Goal: Information Seeking & Learning: Learn about a topic

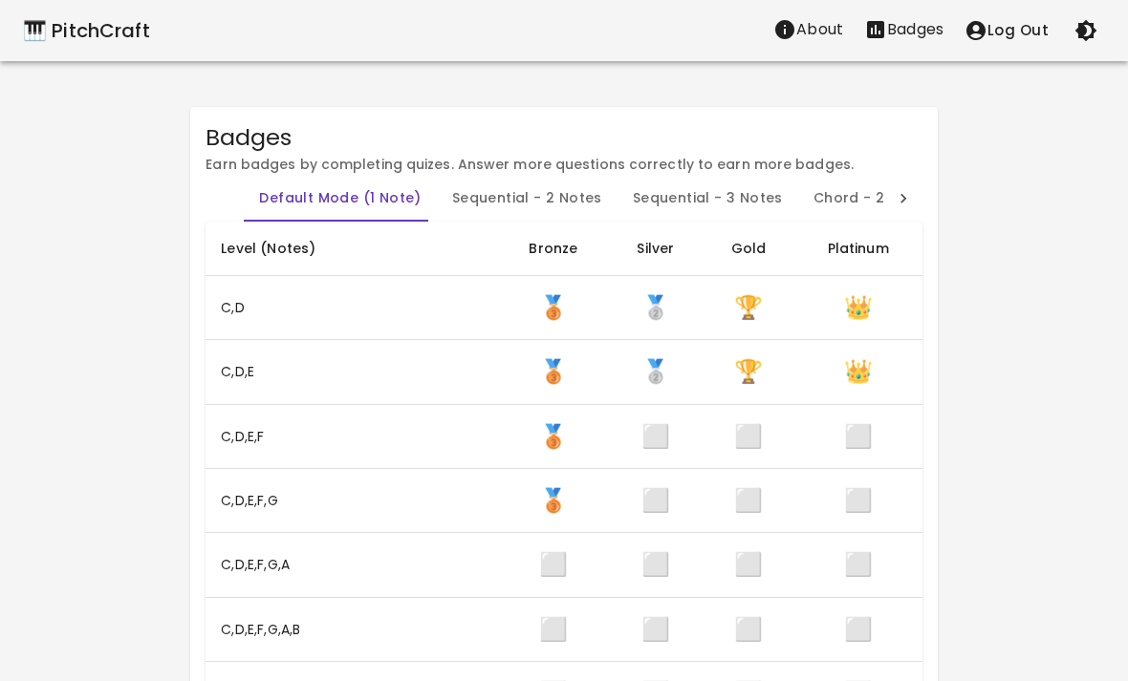
click at [73, 42] on div "🎹 PitchCraft" at bounding box center [86, 30] width 127 height 31
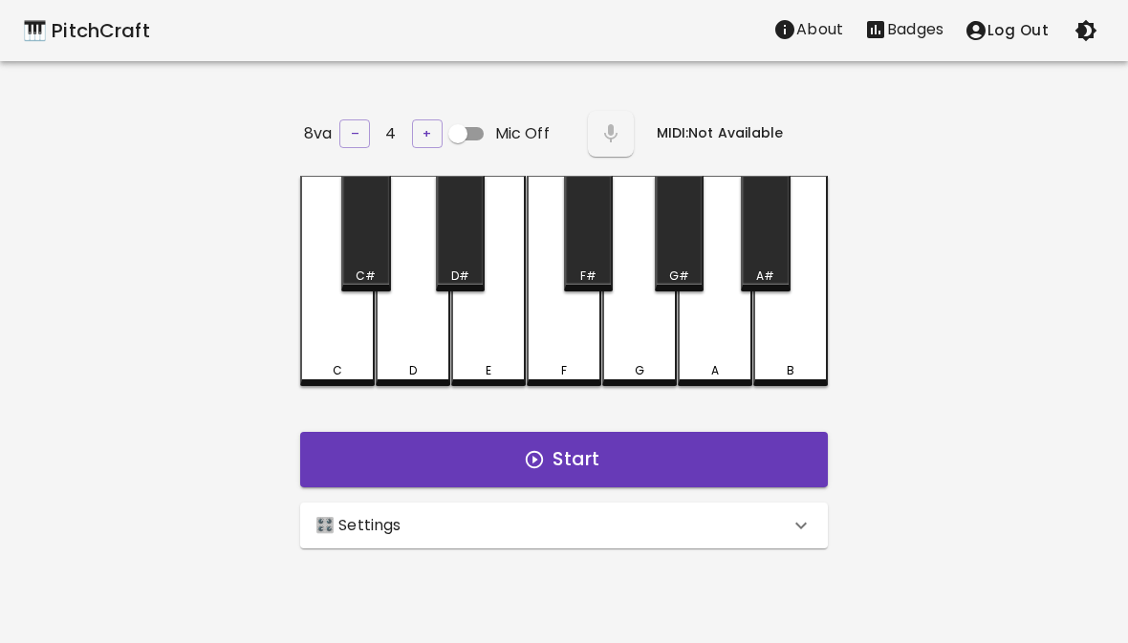
click at [619, 523] on div "🎛️ Settings" at bounding box center [552, 525] width 474 height 23
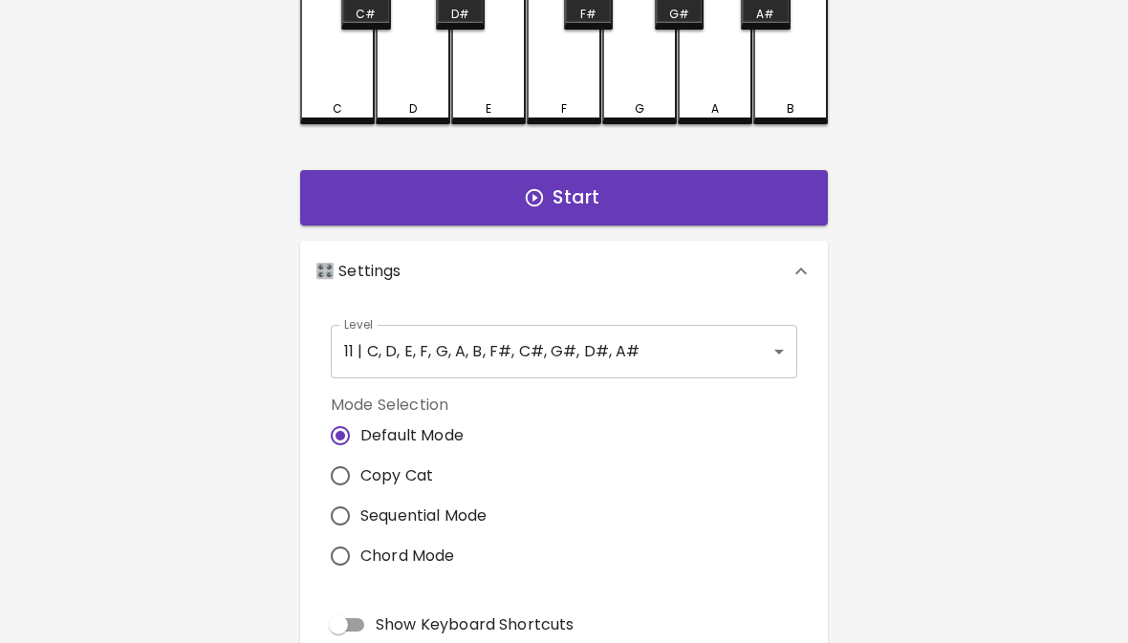
scroll to position [253, 0]
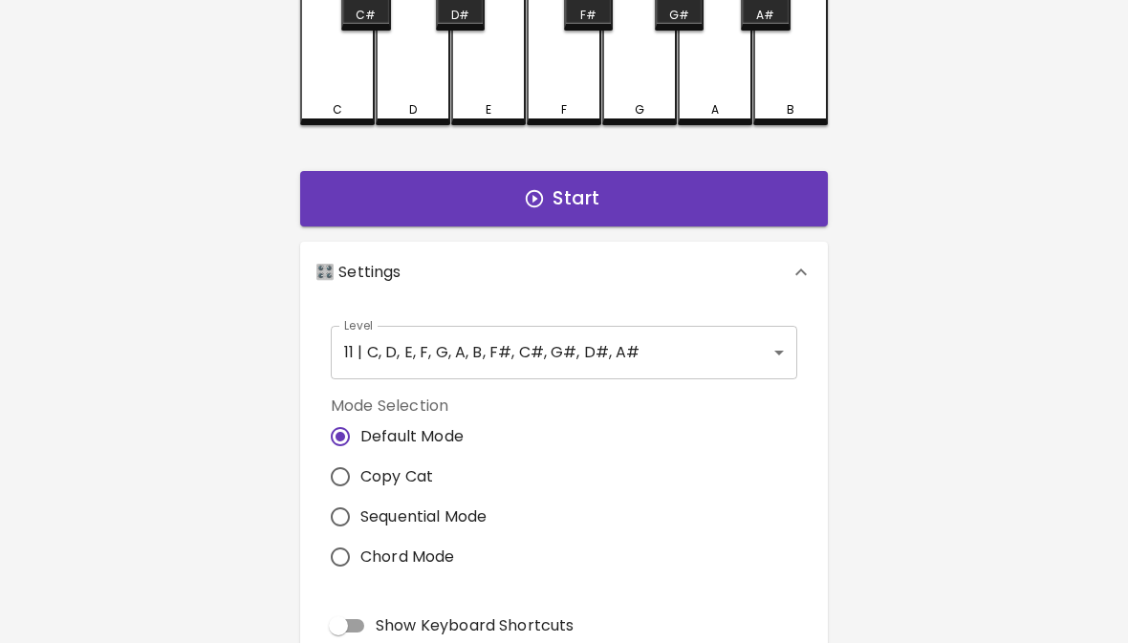
click at [336, 513] on input "Sequential Mode" at bounding box center [340, 517] width 40 height 40
radio input "true"
click at [756, 344] on body "🎹 PitchCraft About Badges Log Out 8va – 4 + Mic Off MIDI: Not Available C C# D …" at bounding box center [564, 458] width 1128 height 1422
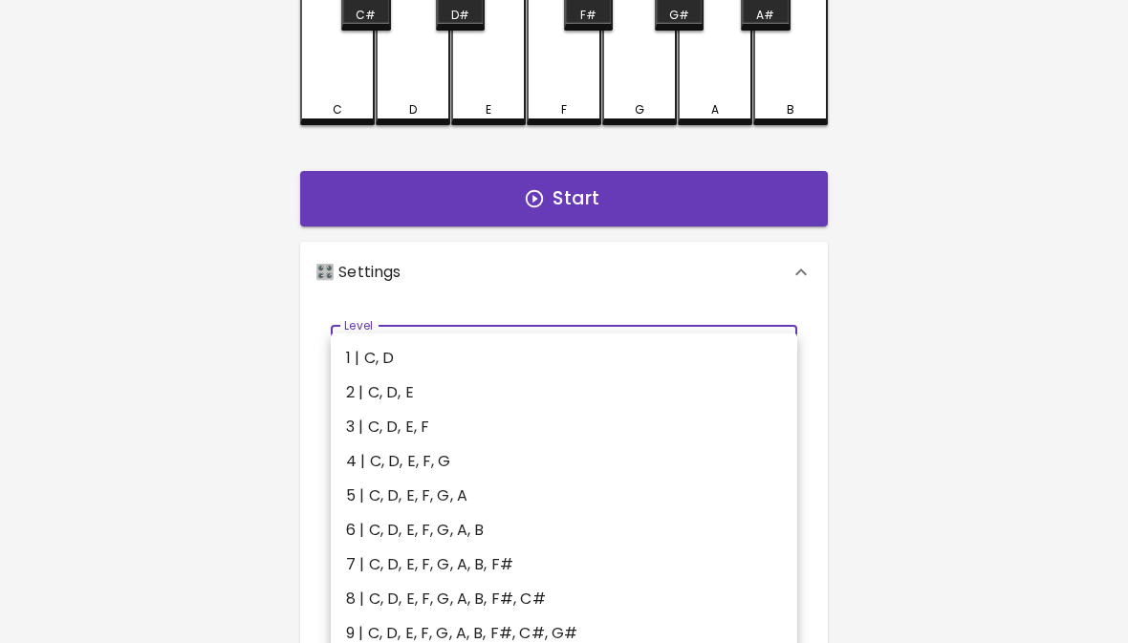
click at [656, 518] on li "6 | C, D, E, F, G, A, B" at bounding box center [564, 530] width 466 height 34
type input "11"
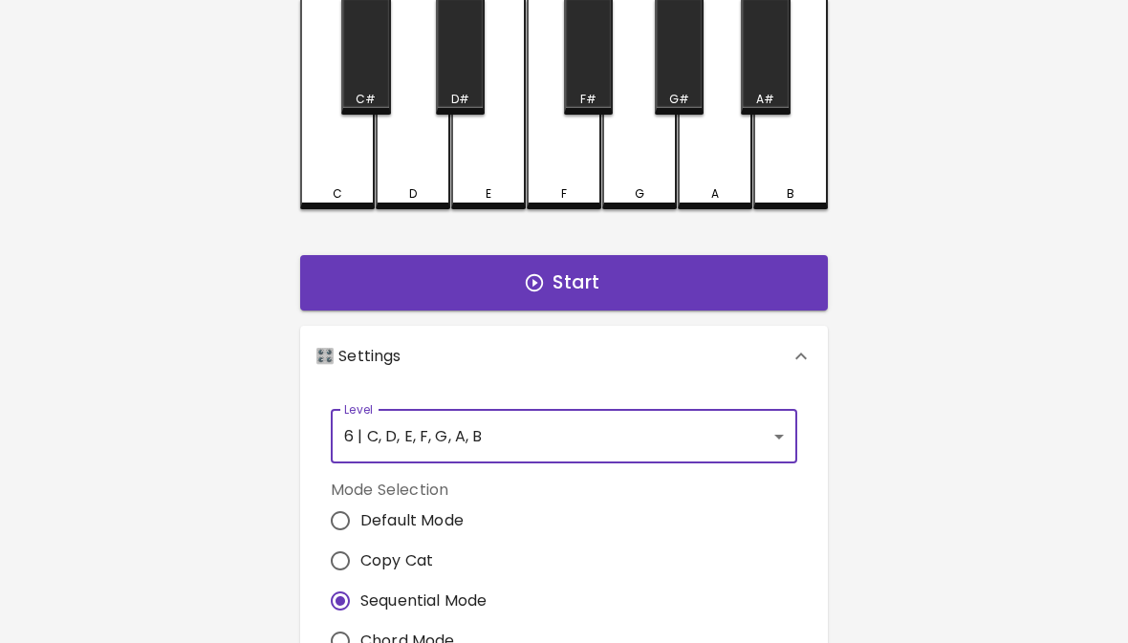
scroll to position [169, 0]
click at [733, 286] on button "Start" at bounding box center [564, 282] width 528 height 55
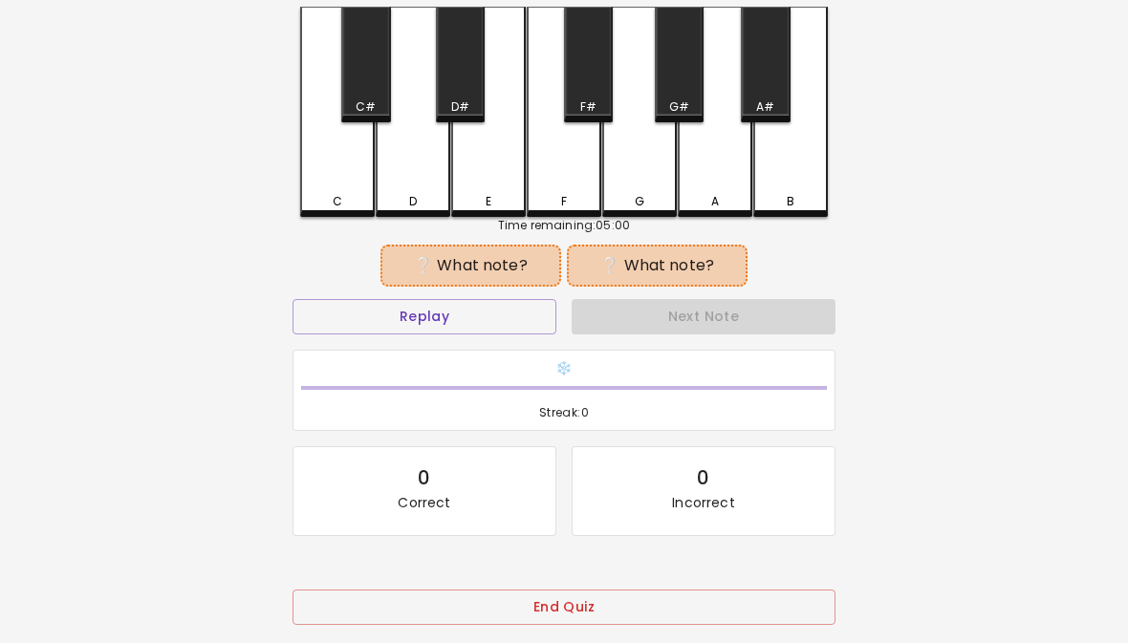
click at [486, 328] on button "Replay" at bounding box center [424, 316] width 264 height 35
click at [481, 327] on button "Replay" at bounding box center [424, 316] width 264 height 35
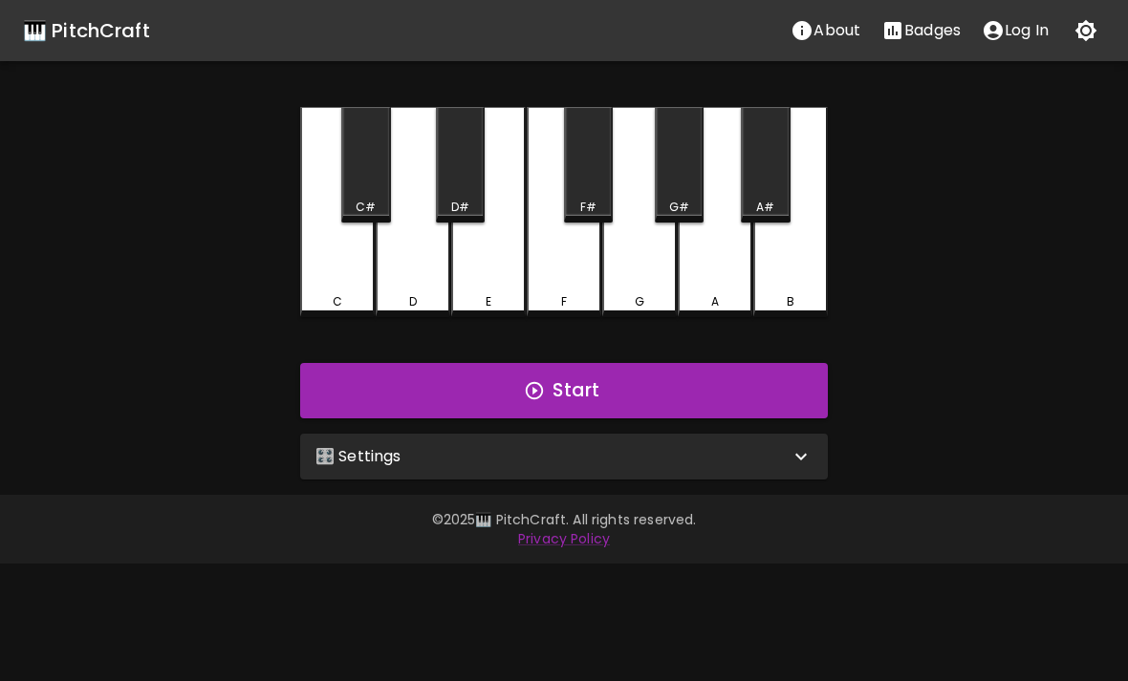
click at [705, 392] on button "Start" at bounding box center [564, 390] width 528 height 55
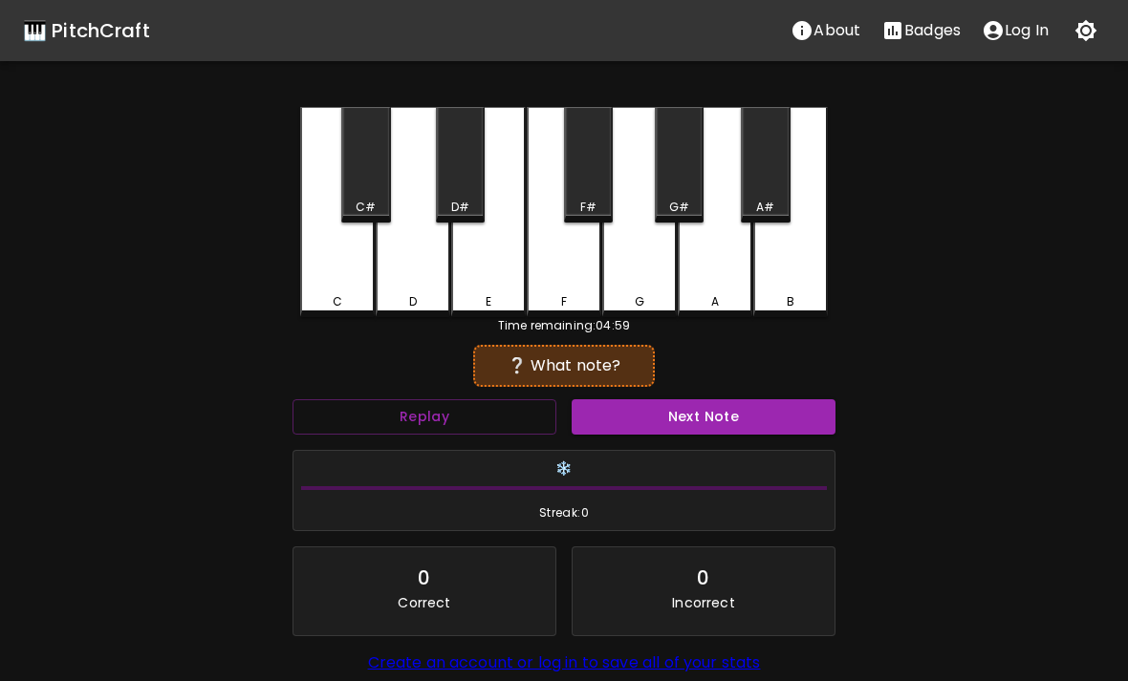
click at [486, 424] on button "Replay" at bounding box center [424, 417] width 264 height 35
click at [1004, 41] on p "Log In" at bounding box center [1026, 30] width 44 height 23
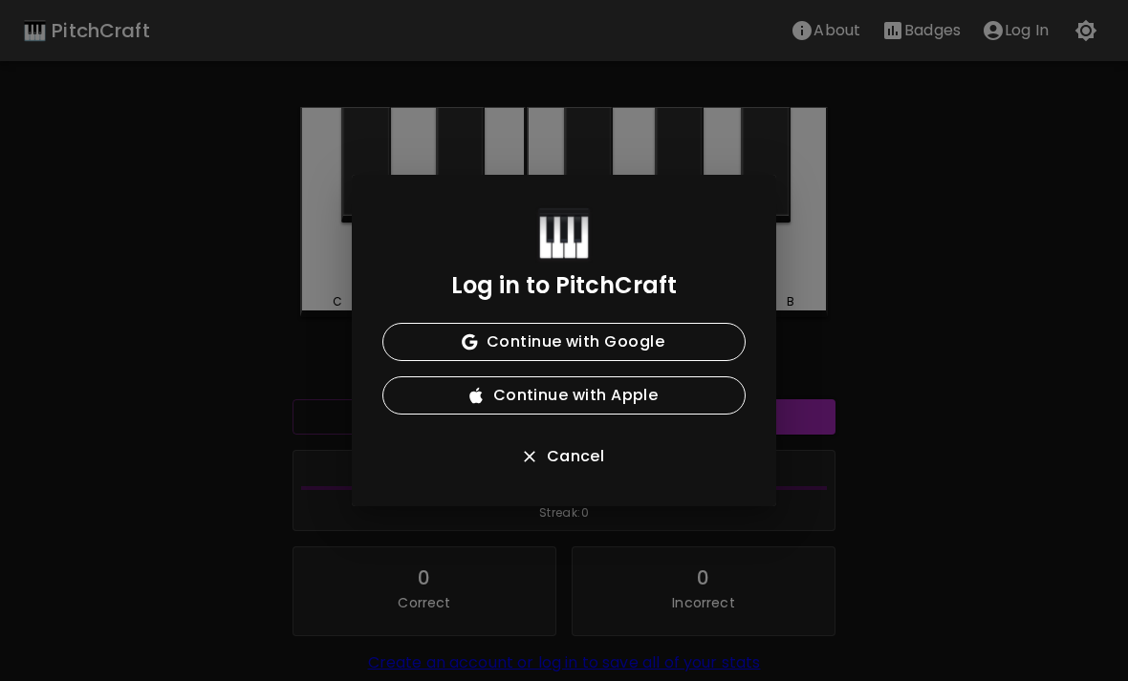
click at [670, 347] on button "Continue with Google" at bounding box center [563, 342] width 363 height 38
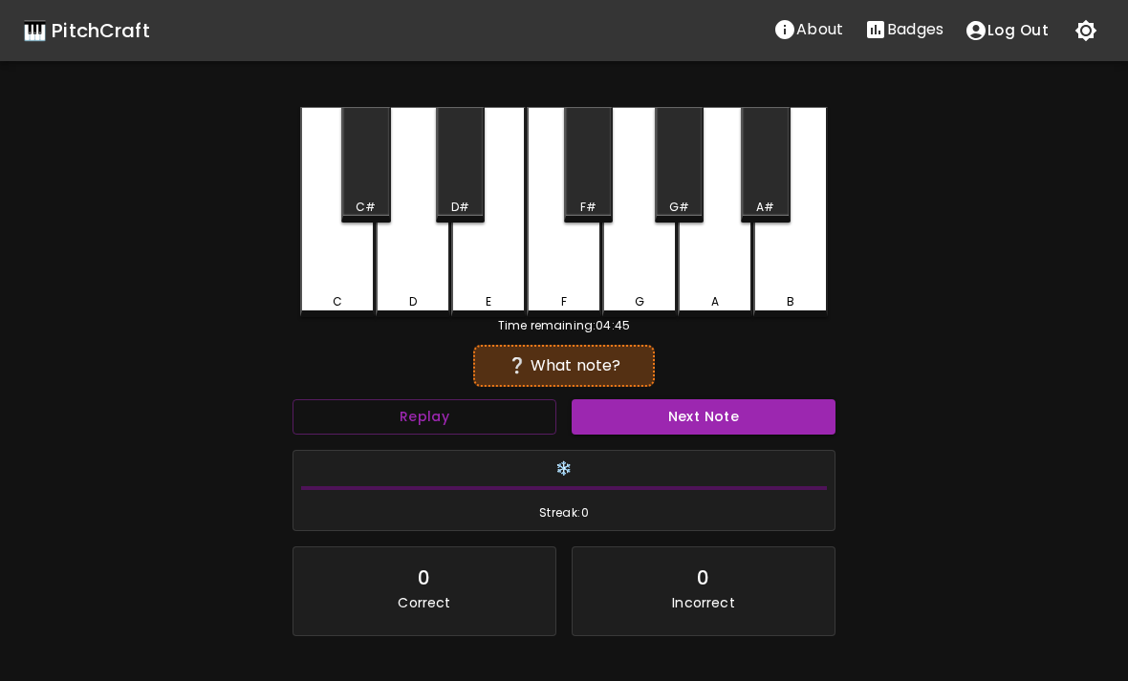
click at [915, 24] on p "Badges" at bounding box center [915, 29] width 56 height 23
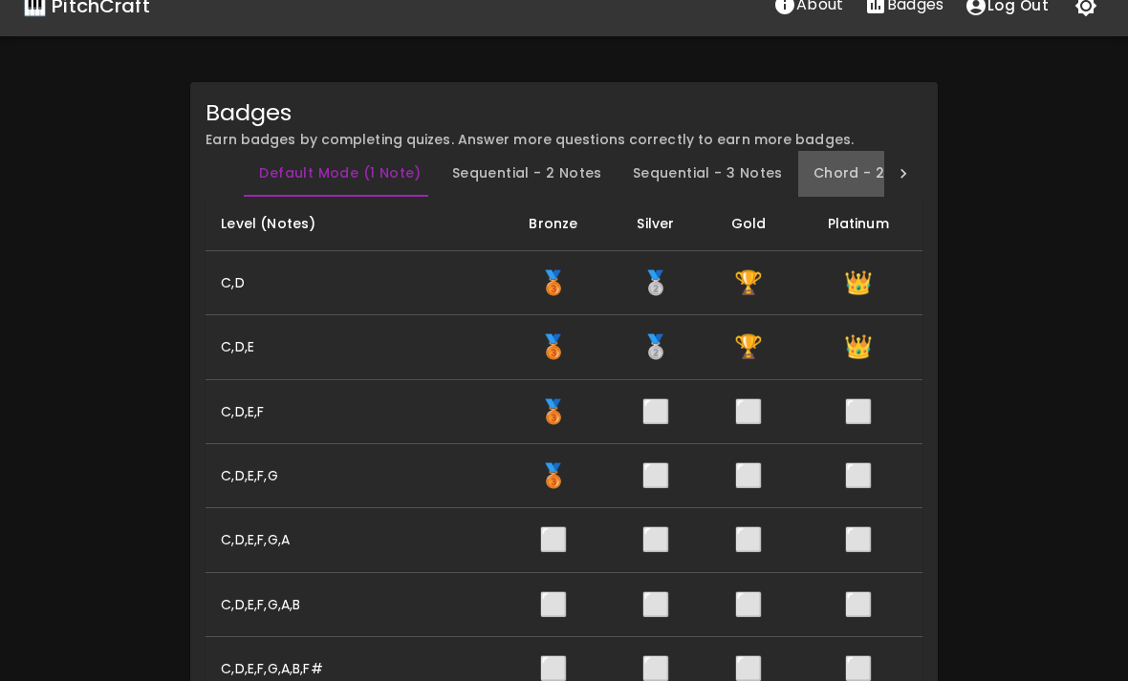
click at [871, 166] on button "Chord - 2 Notes" at bounding box center [872, 175] width 149 height 46
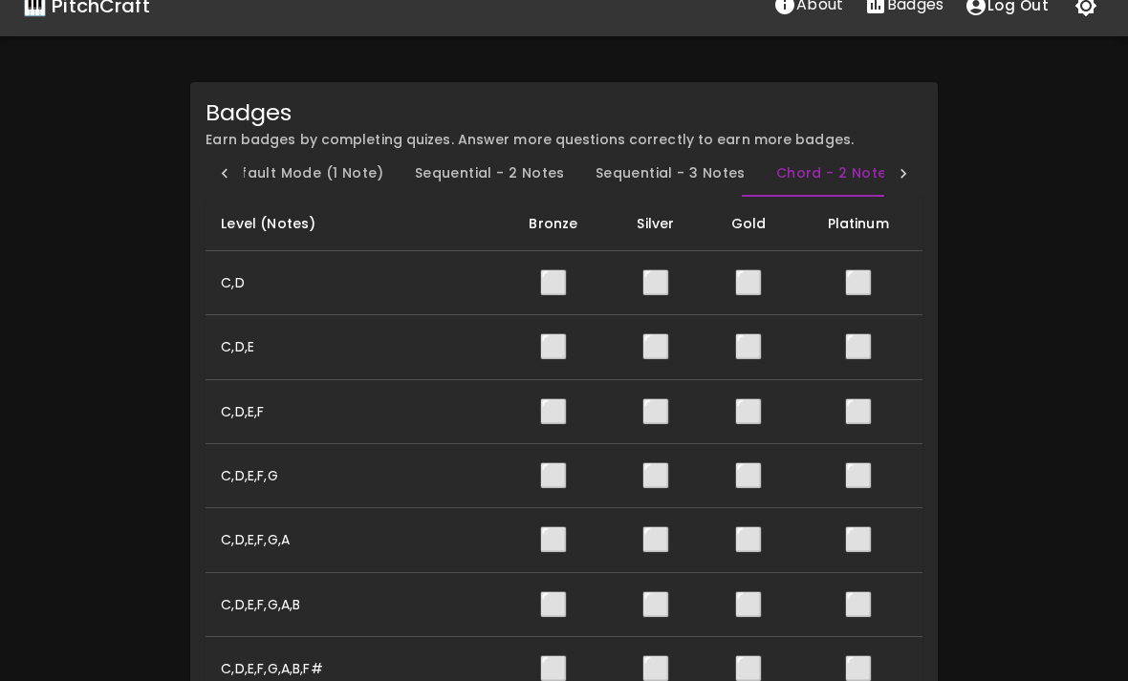
click at [899, 169] on icon at bounding box center [903, 173] width 19 height 19
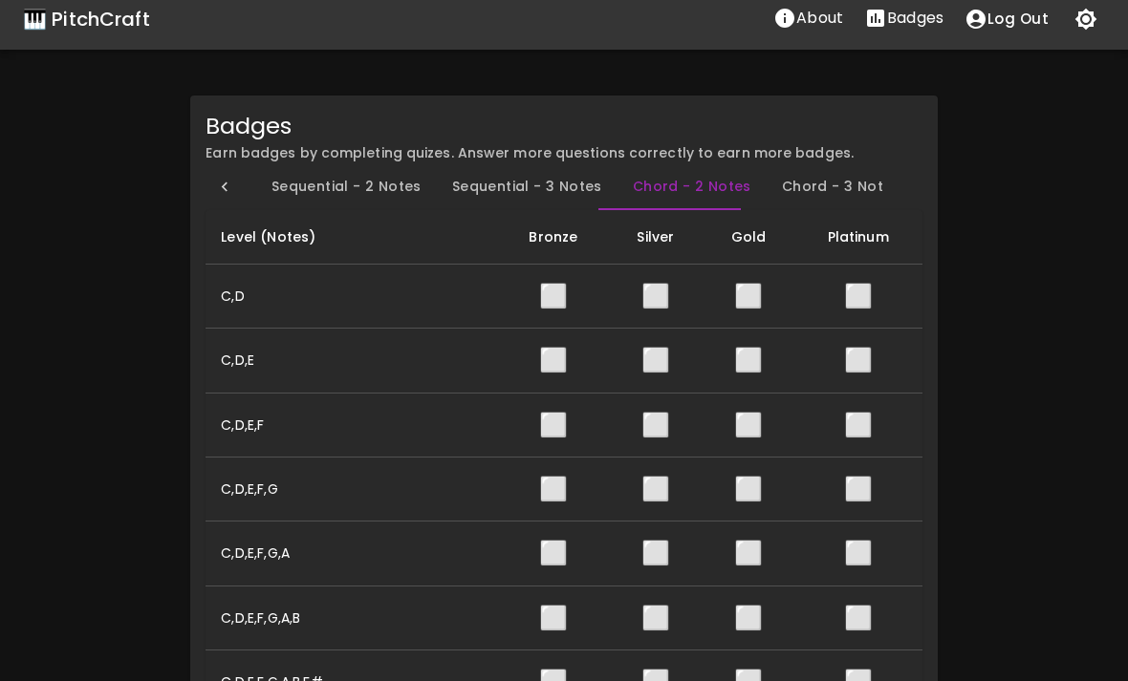
scroll to position [0, 0]
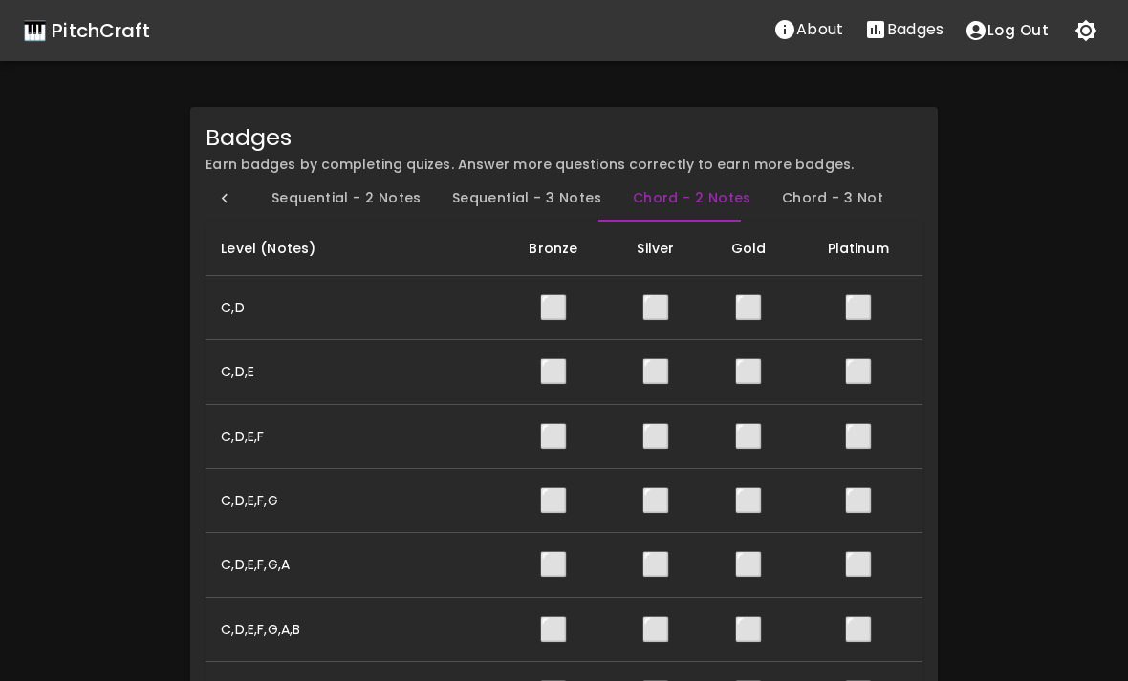
click at [827, 192] on button "Chord - 3 Notes" at bounding box center [841, 199] width 149 height 46
click at [901, 35] on p "Badges" at bounding box center [915, 29] width 56 height 23
click at [917, 27] on p "Badges" at bounding box center [915, 29] width 56 height 23
click at [908, 33] on p "Badges" at bounding box center [915, 29] width 56 height 23
click at [1019, 35] on button "Log Out" at bounding box center [1006, 31] width 105 height 40
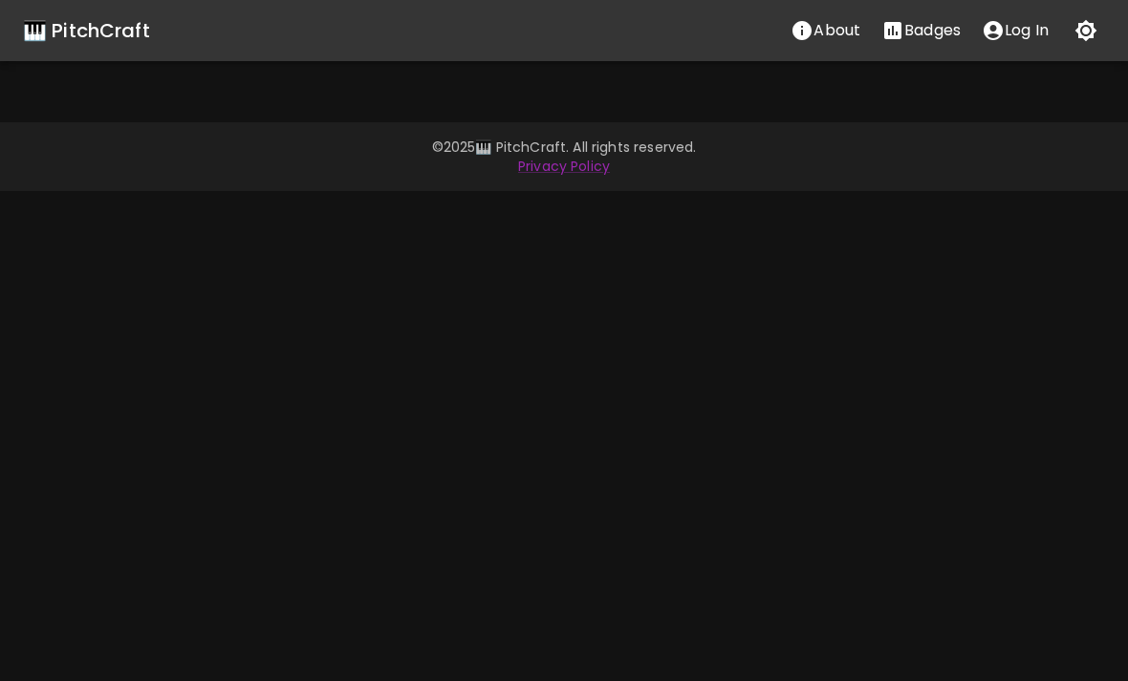
click at [893, 43] on button "Badges" at bounding box center [921, 30] width 100 height 38
click at [1009, 35] on p "Log In" at bounding box center [1026, 30] width 44 height 23
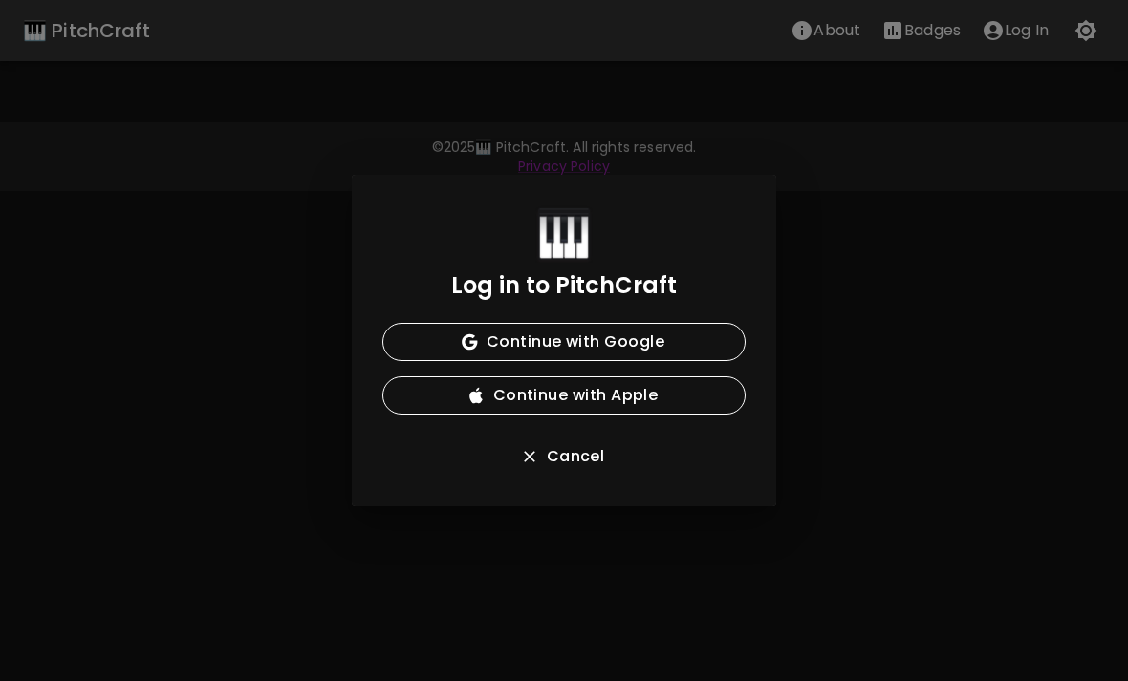
click at [663, 329] on button "Continue with Google" at bounding box center [563, 342] width 363 height 38
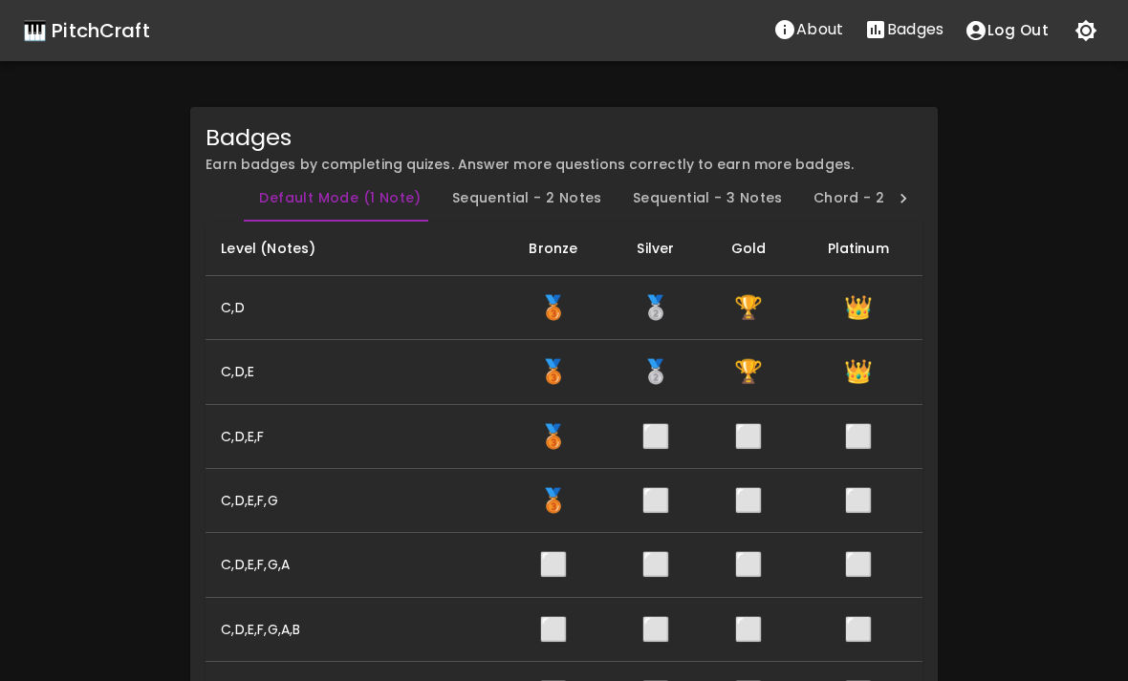
scroll to position [0, 8]
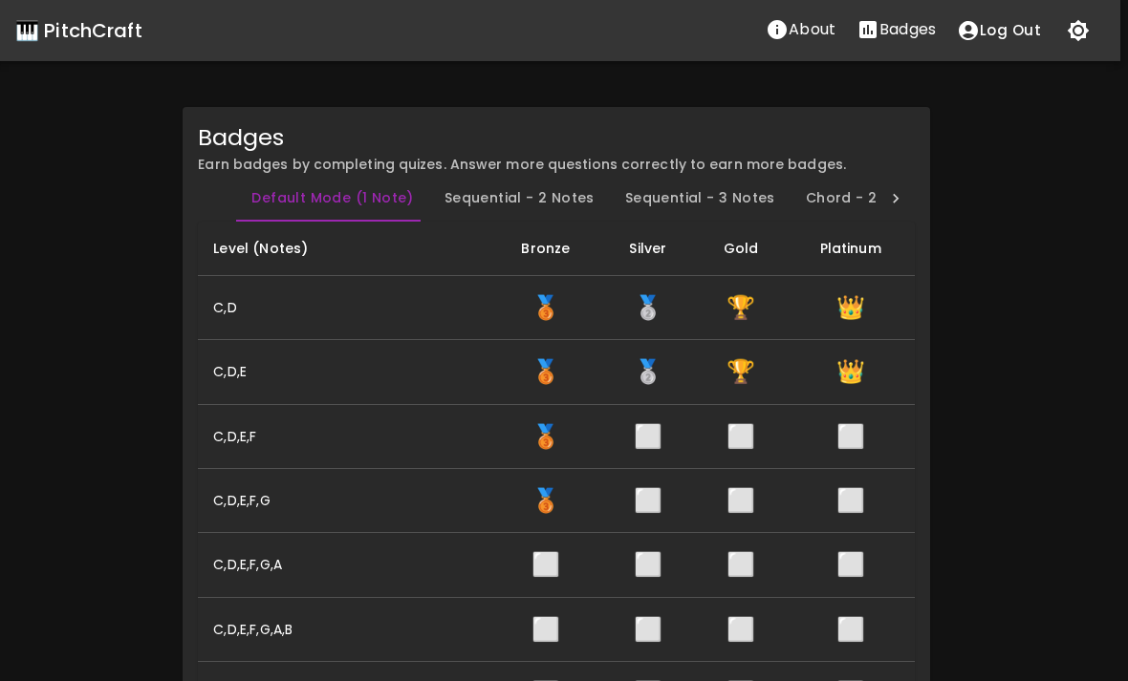
click at [67, 25] on div "🎹 PitchCraft" at bounding box center [78, 30] width 127 height 31
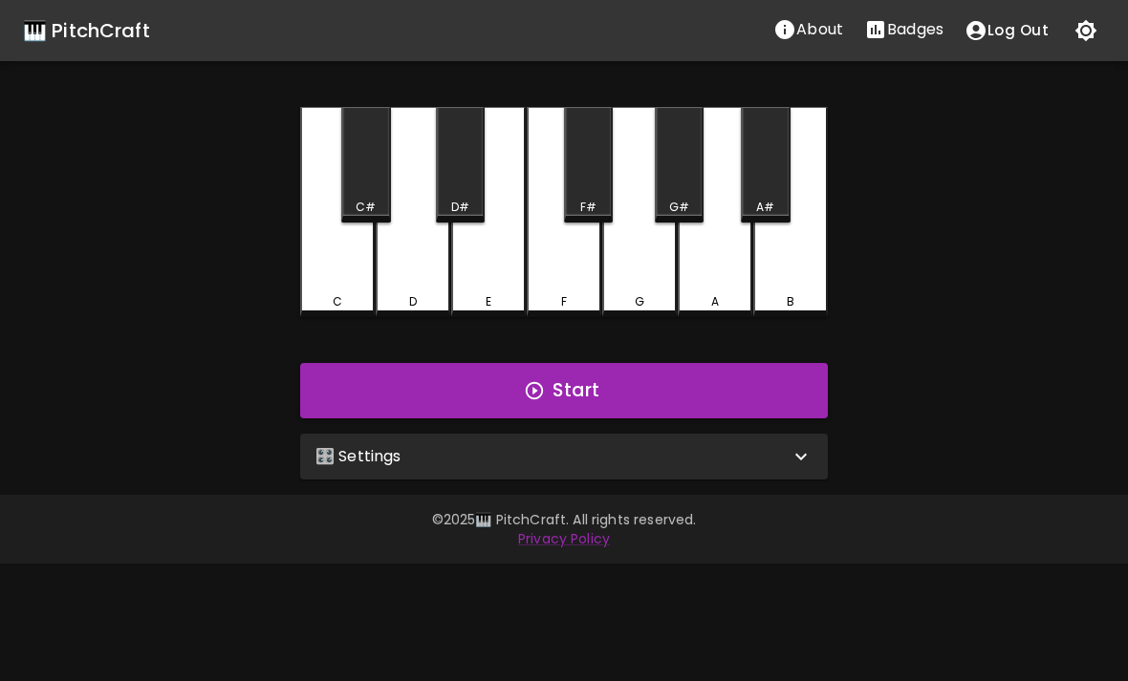
click at [743, 470] on div "🎛️ Settings" at bounding box center [564, 457] width 528 height 46
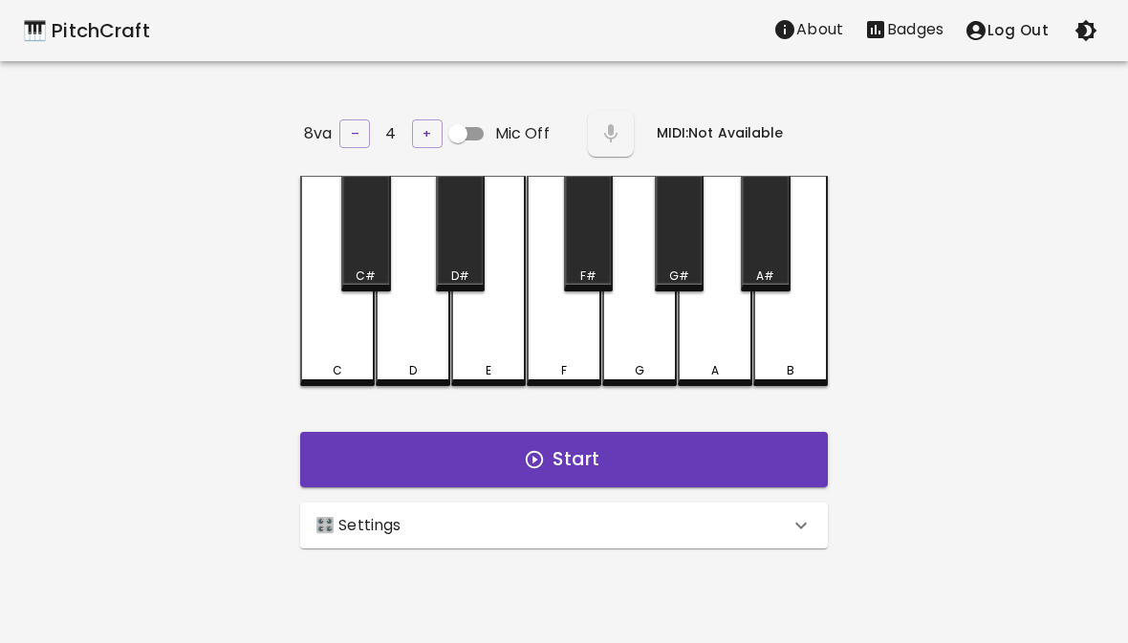
click at [709, 535] on div "🎛️ Settings" at bounding box center [564, 526] width 528 height 46
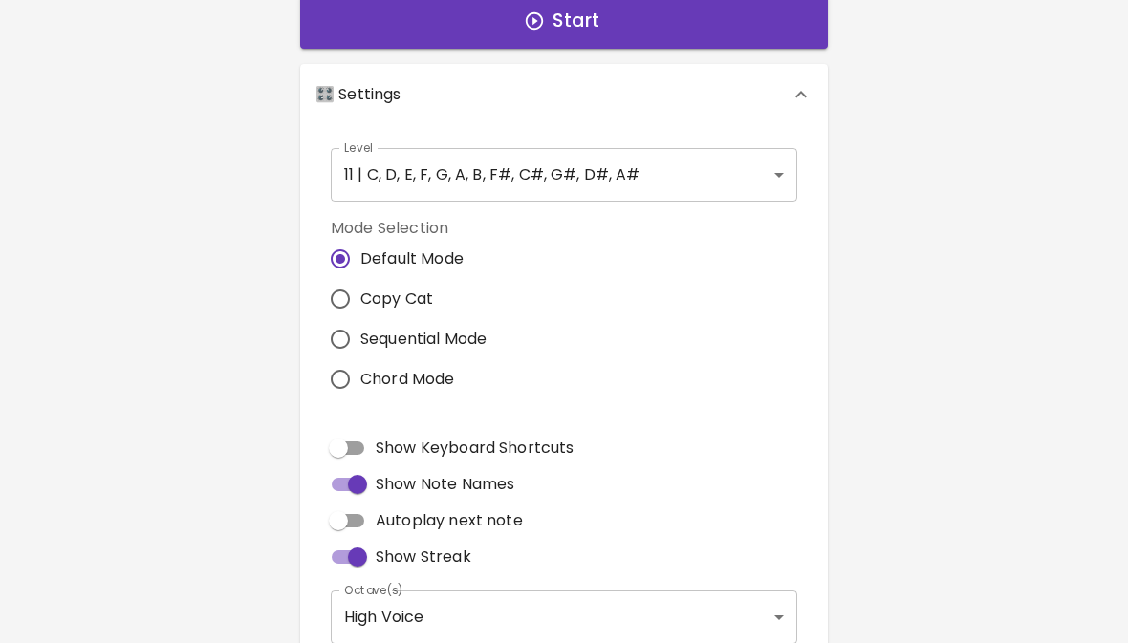
scroll to position [427, 0]
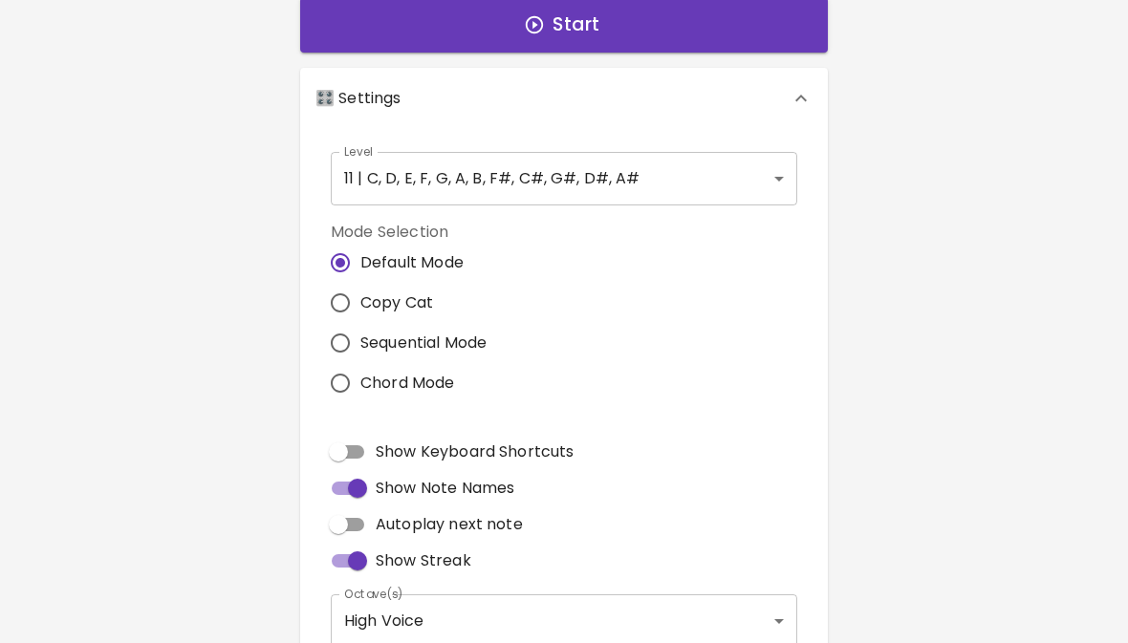
click at [429, 353] on label "Sequential Mode" at bounding box center [403, 343] width 166 height 40
click at [360, 353] on input "Sequential Mode" at bounding box center [340, 343] width 40 height 40
radio input "true"
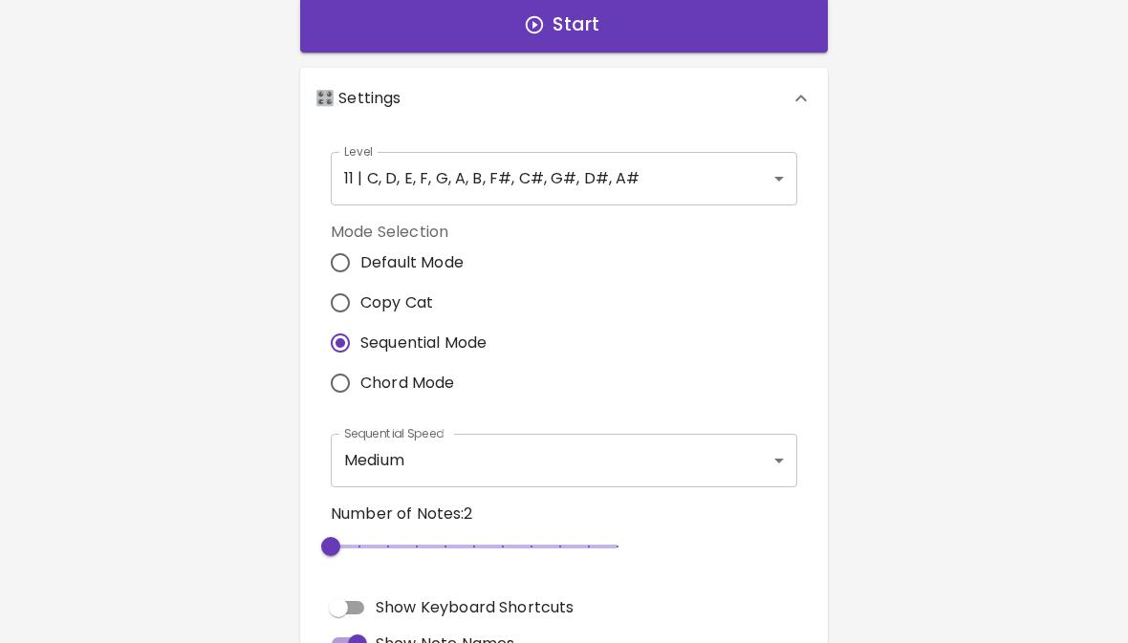
click at [423, 292] on span "Copy Cat" at bounding box center [396, 303] width 73 height 23
click at [360, 292] on input "Copy Cat" at bounding box center [340, 303] width 40 height 40
radio input "true"
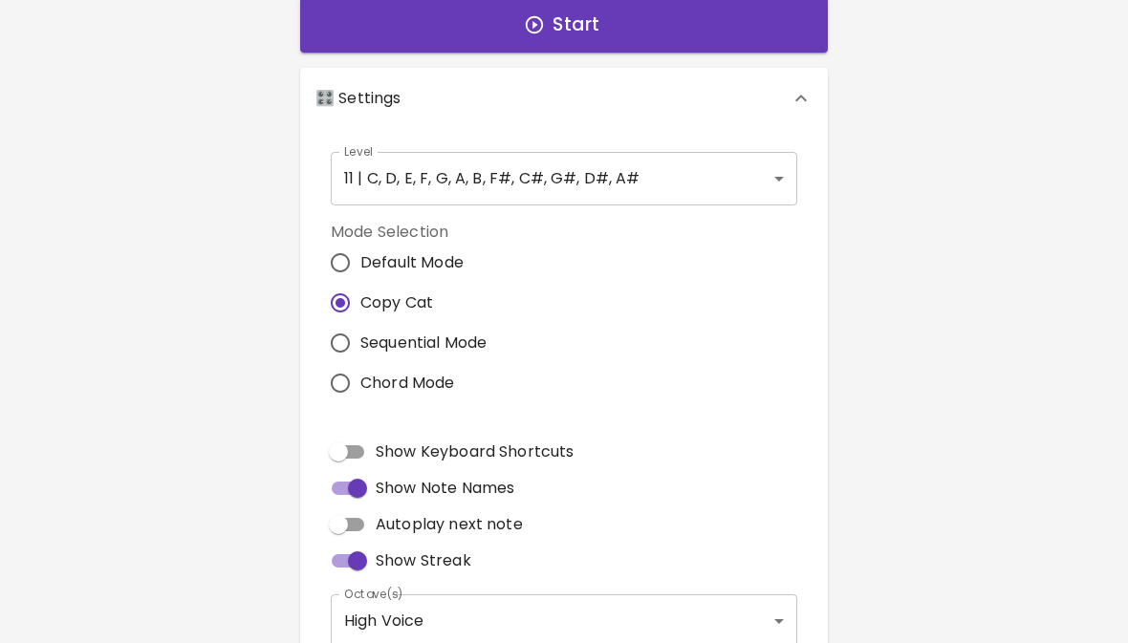
click at [590, 197] on body "🎹 PitchCraft About Badges Log Out 8va – 4 + Mic Off MIDI: Not Available C C# D …" at bounding box center [564, 206] width 1128 height 1266
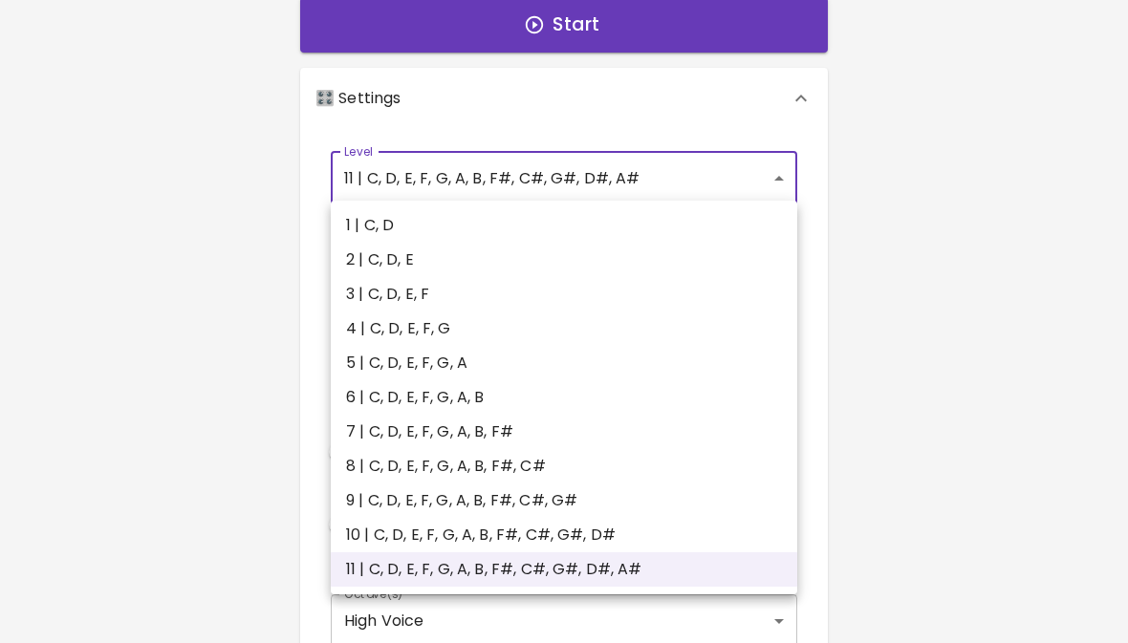
click at [515, 398] on li "6 | C, D, E, F, G, A, B" at bounding box center [564, 397] width 466 height 34
type input "11"
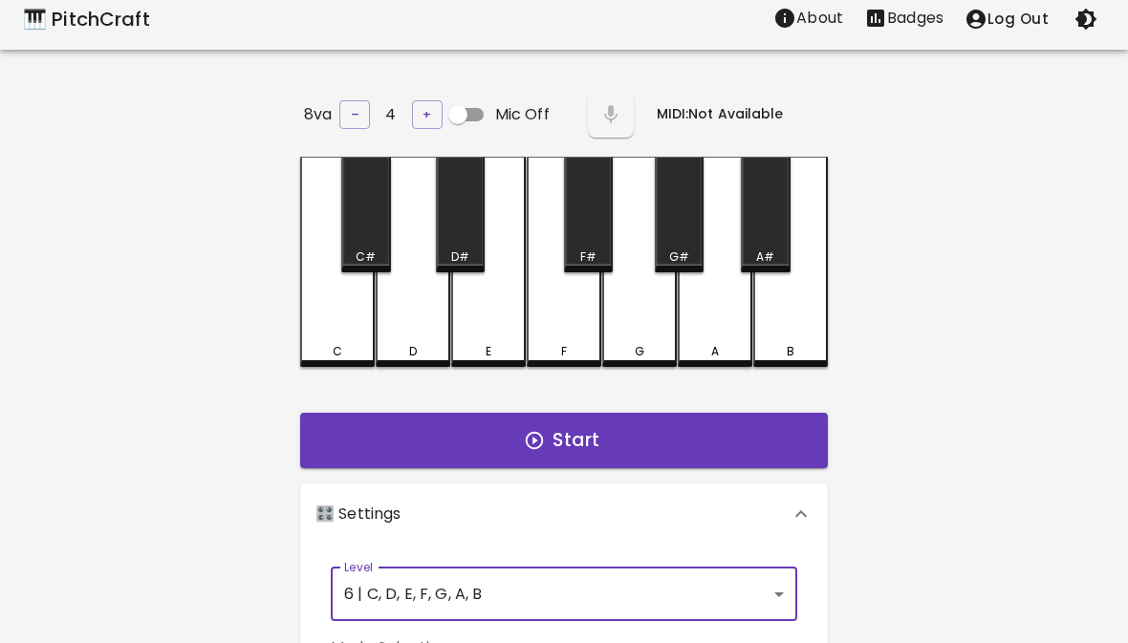
click at [637, 438] on button "Start" at bounding box center [564, 441] width 528 height 55
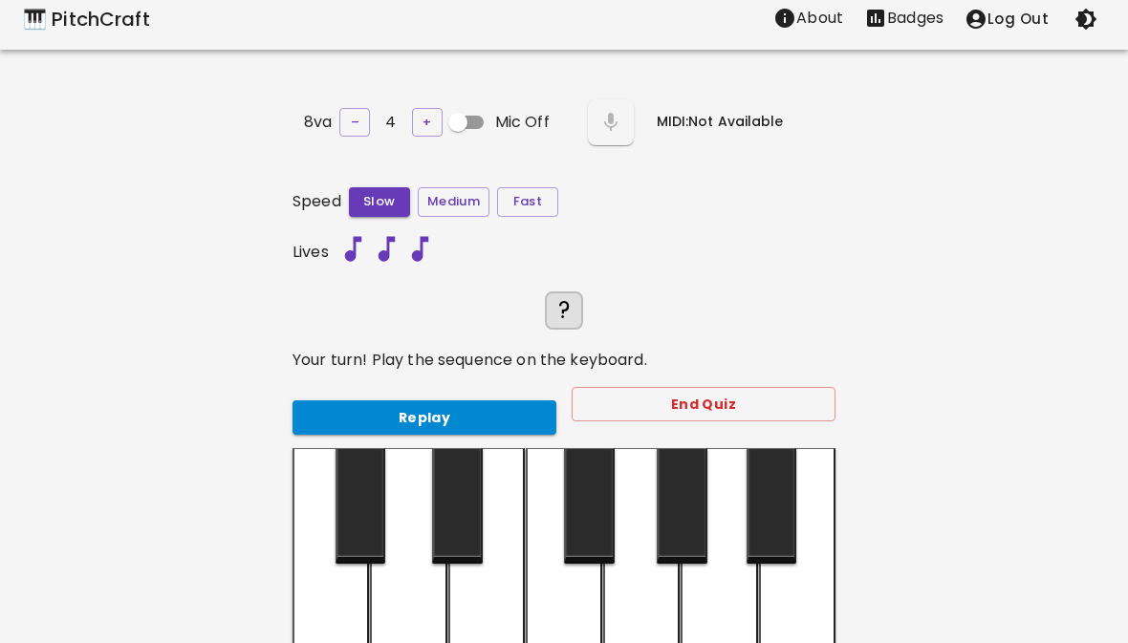
click at [337, 400] on button "Replay" at bounding box center [424, 417] width 264 height 35
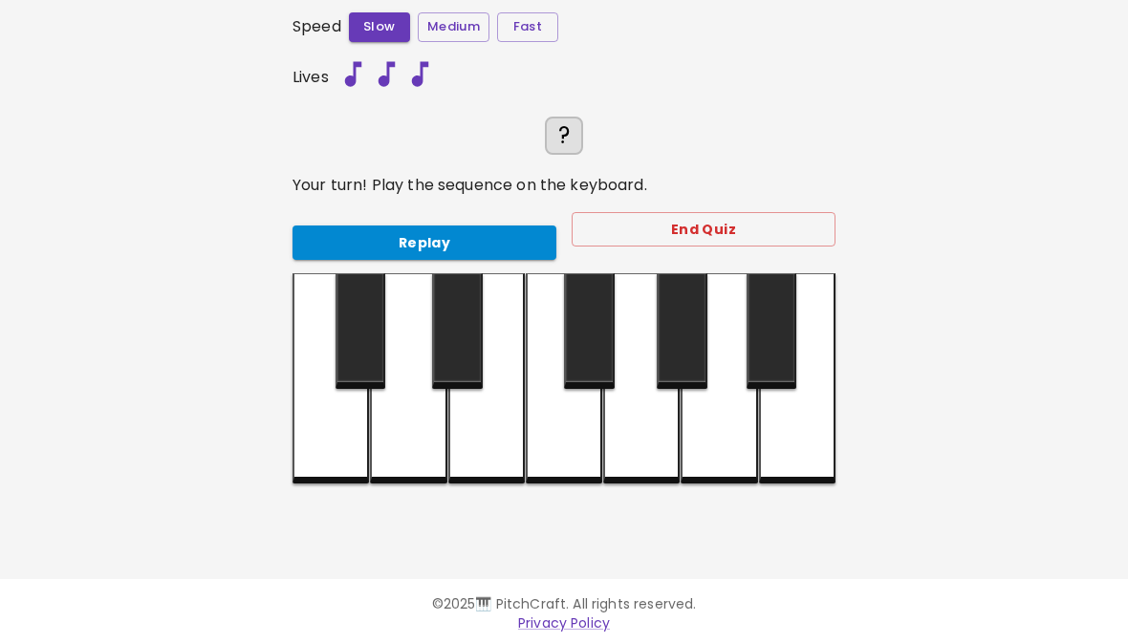
scroll to position [191, 0]
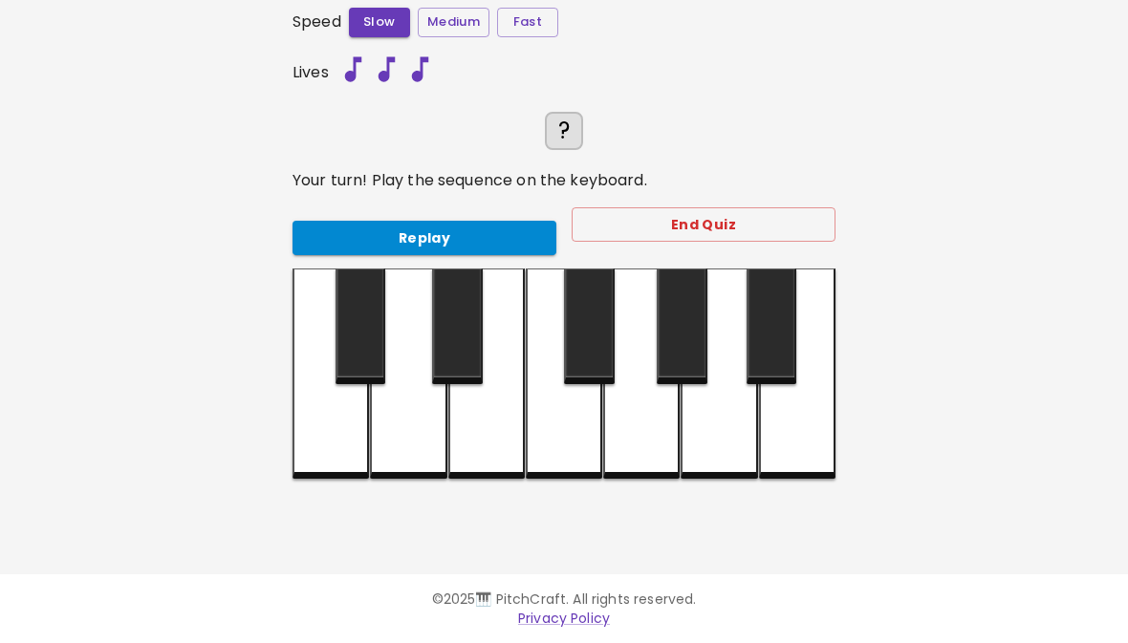
click at [334, 260] on div "Replay End Quiz" at bounding box center [556, 230] width 558 height 77
click at [350, 273] on div at bounding box center [360, 327] width 51 height 116
click at [345, 230] on button "Replay" at bounding box center [424, 238] width 264 height 35
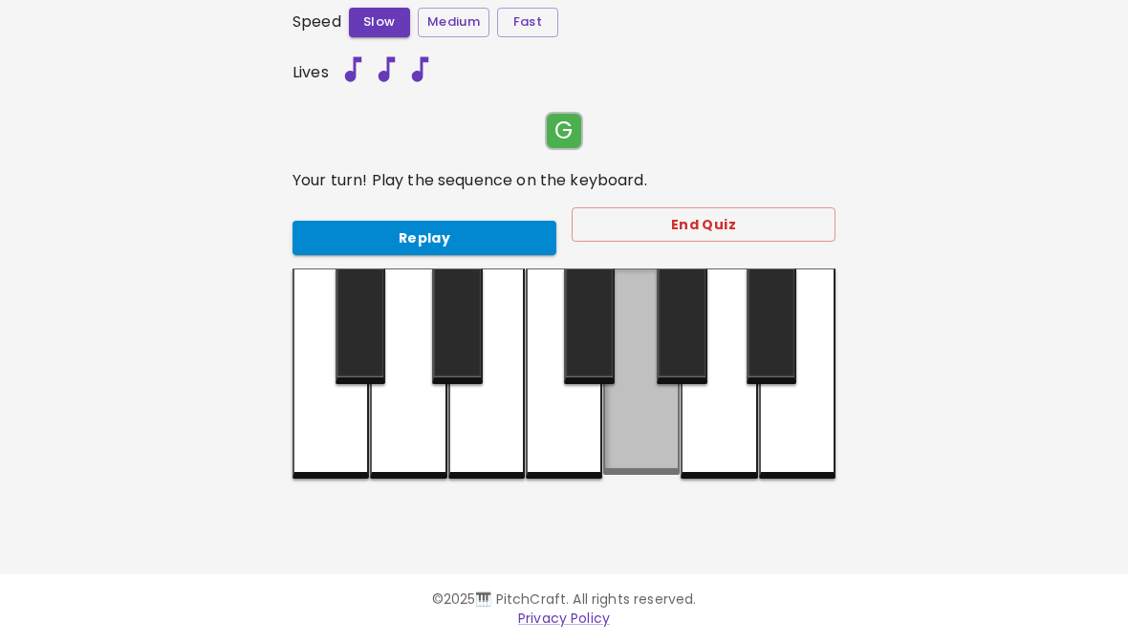
click at [650, 432] on div at bounding box center [641, 372] width 76 height 206
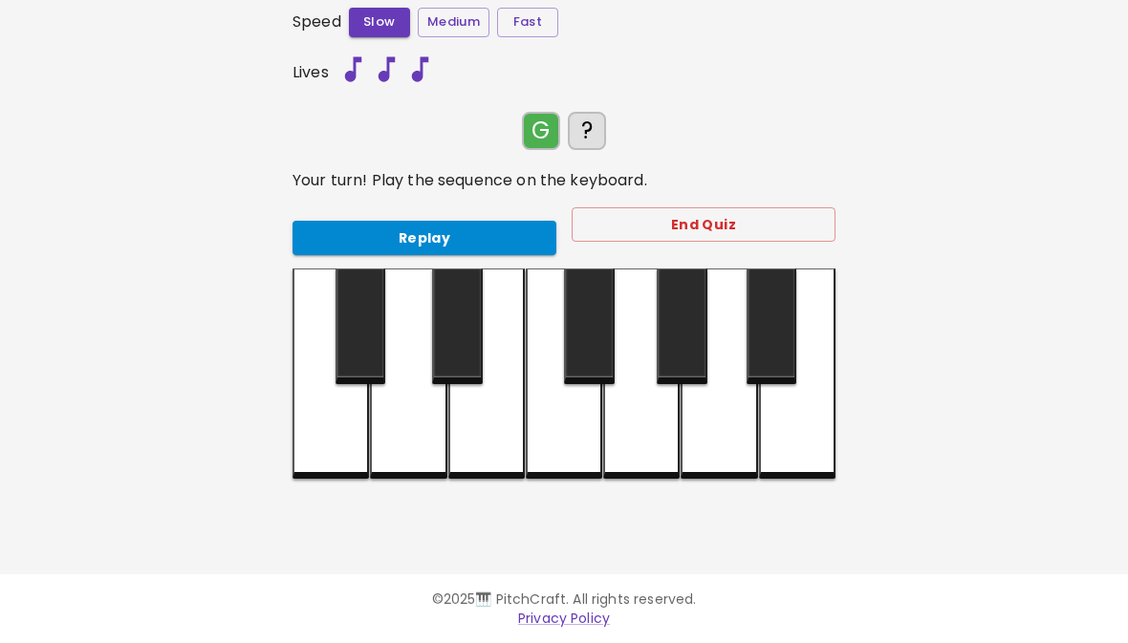
click at [652, 434] on div at bounding box center [641, 374] width 76 height 210
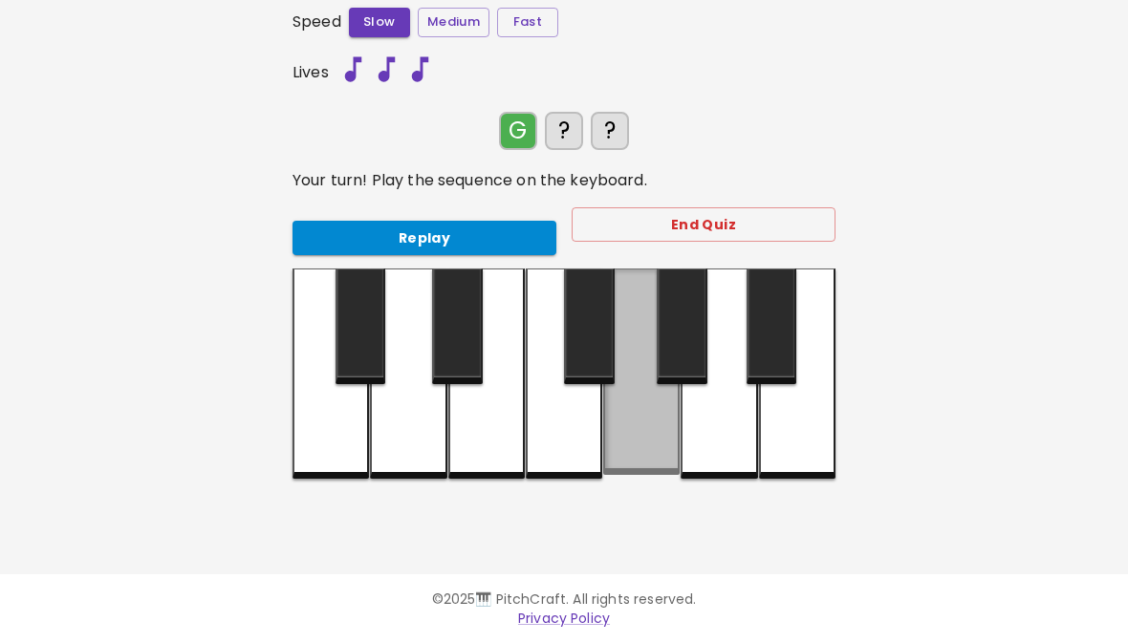
click at [639, 428] on div at bounding box center [641, 372] width 76 height 206
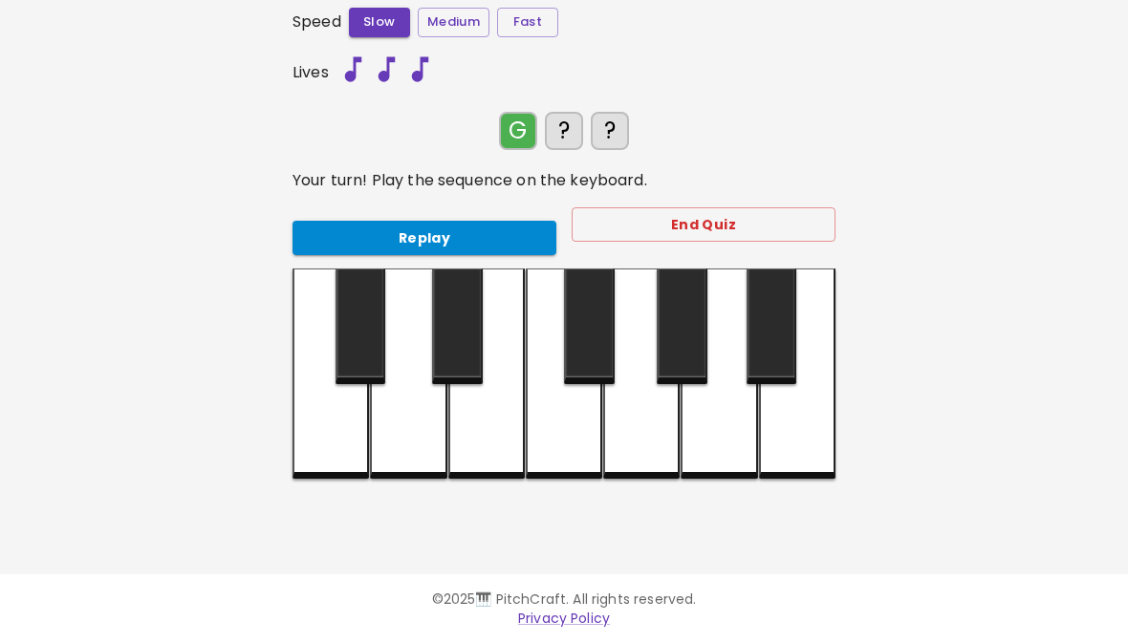
click at [642, 422] on div at bounding box center [641, 374] width 76 height 210
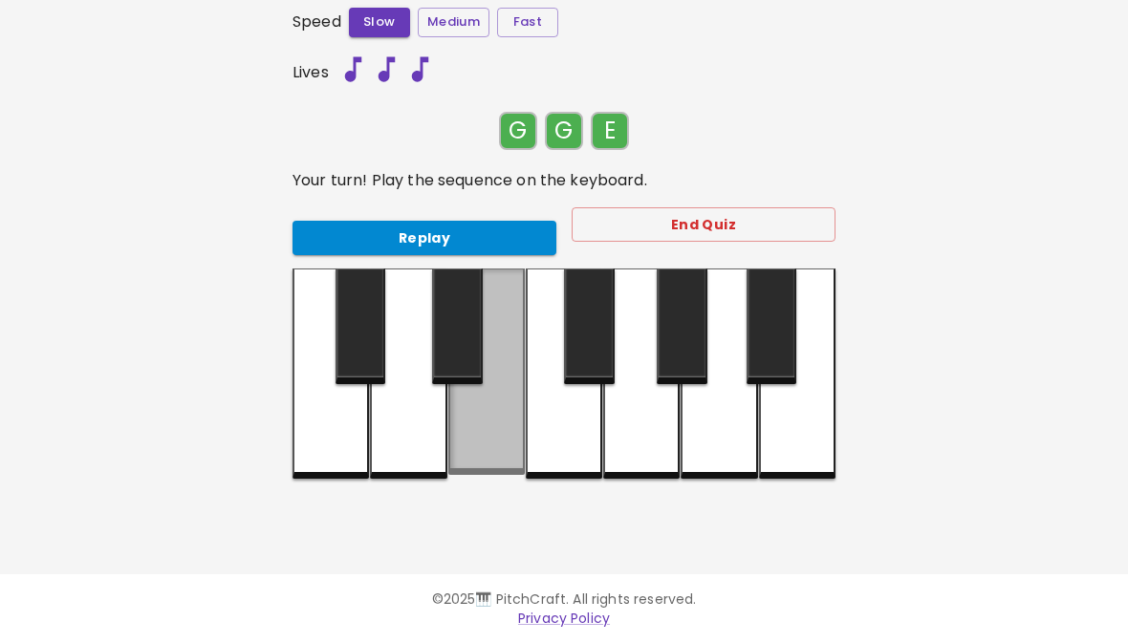
click at [502, 437] on div at bounding box center [486, 372] width 76 height 206
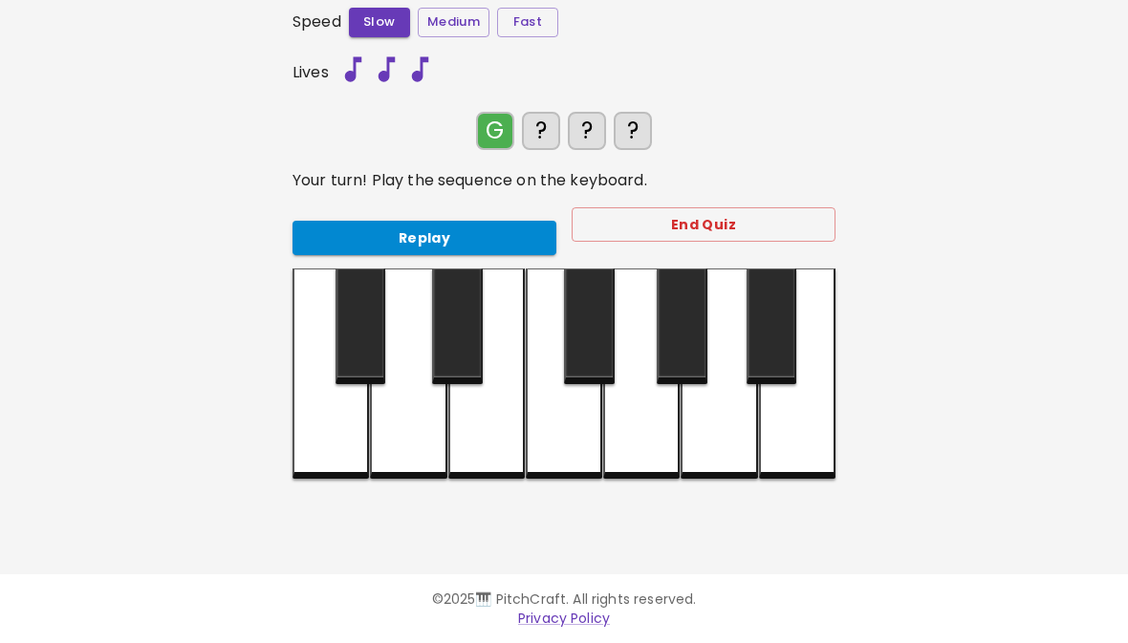
click at [645, 441] on div at bounding box center [641, 374] width 76 height 210
click at [645, 445] on div at bounding box center [641, 374] width 76 height 210
click at [466, 430] on div at bounding box center [486, 374] width 76 height 210
click at [638, 424] on div at bounding box center [641, 374] width 76 height 210
click at [637, 443] on div at bounding box center [641, 374] width 76 height 210
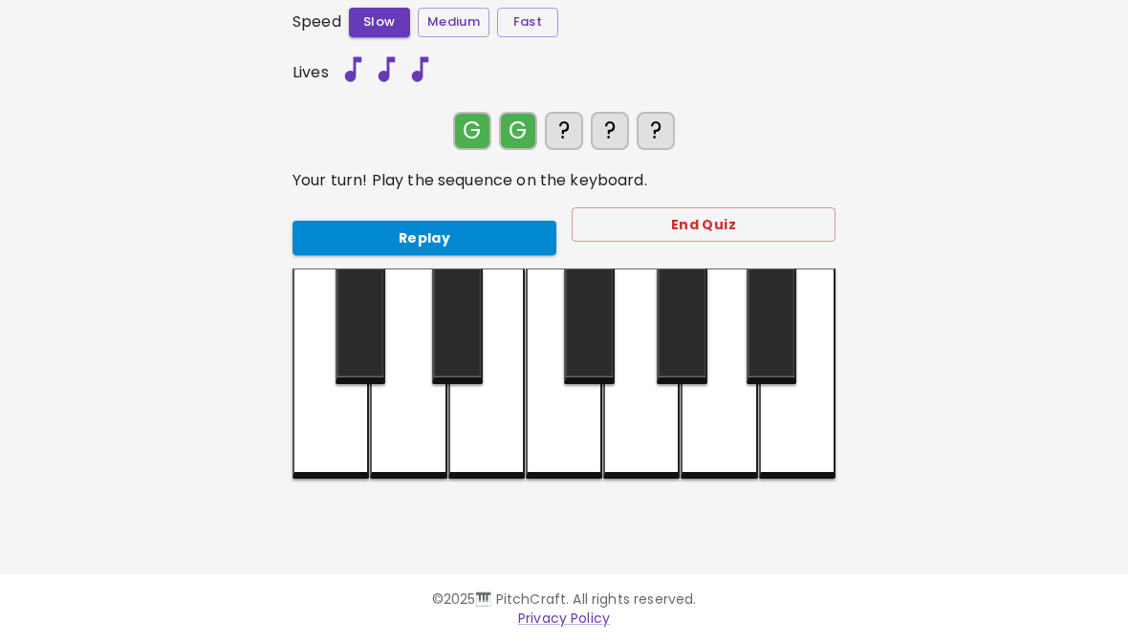
click at [644, 438] on div at bounding box center [641, 374] width 76 height 210
click at [499, 429] on div at bounding box center [486, 374] width 76 height 210
click at [628, 425] on div at bounding box center [641, 374] width 76 height 210
click at [480, 239] on button "Replay" at bounding box center [424, 238] width 264 height 35
click at [330, 248] on button "Replay" at bounding box center [424, 238] width 264 height 35
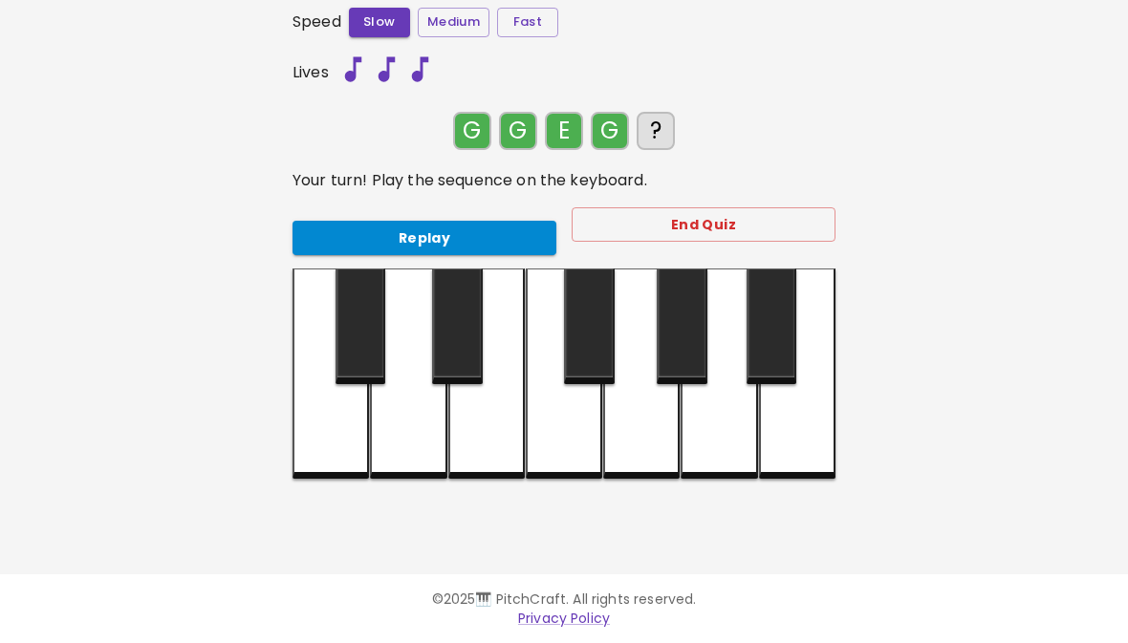
click at [324, 248] on button "Replay" at bounding box center [424, 238] width 264 height 35
click at [328, 236] on button "Replay" at bounding box center [424, 238] width 264 height 35
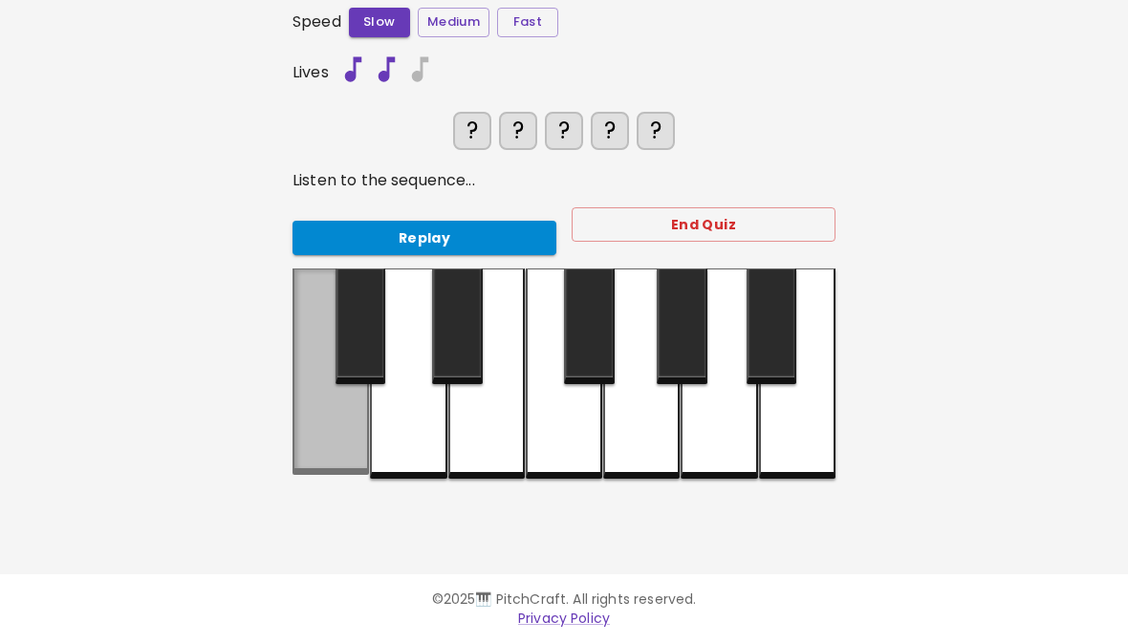
click at [308, 269] on div at bounding box center [330, 372] width 76 height 206
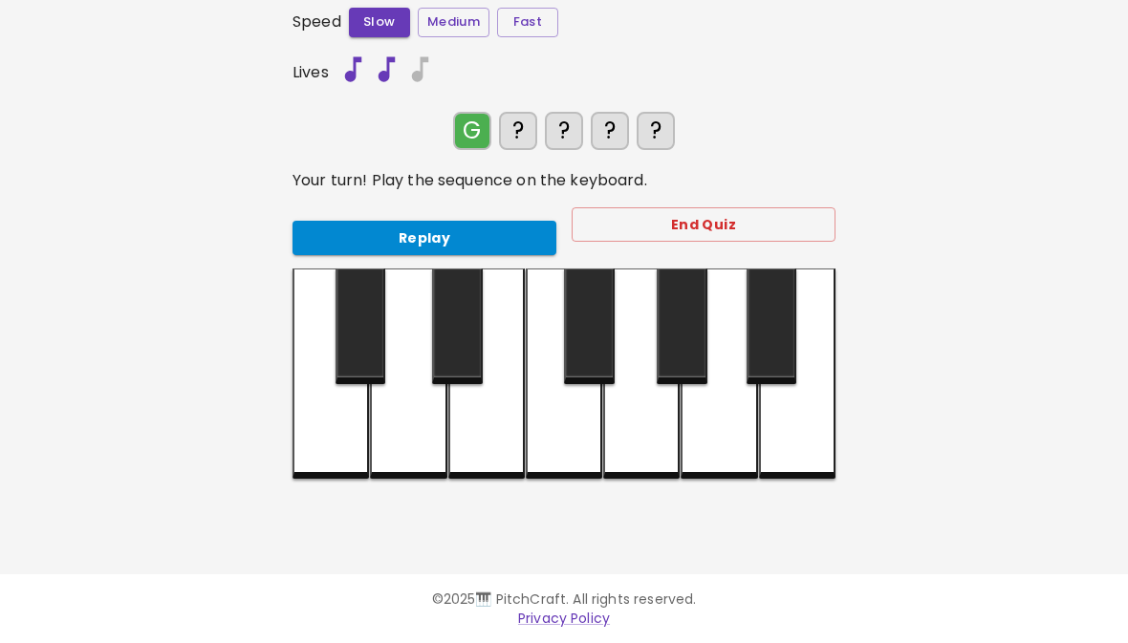
click at [658, 419] on div at bounding box center [641, 374] width 76 height 210
click at [658, 418] on div at bounding box center [641, 374] width 76 height 210
click at [498, 415] on div at bounding box center [486, 374] width 76 height 210
click at [646, 414] on div at bounding box center [641, 374] width 76 height 210
click at [457, 229] on button "Replay" at bounding box center [424, 238] width 264 height 35
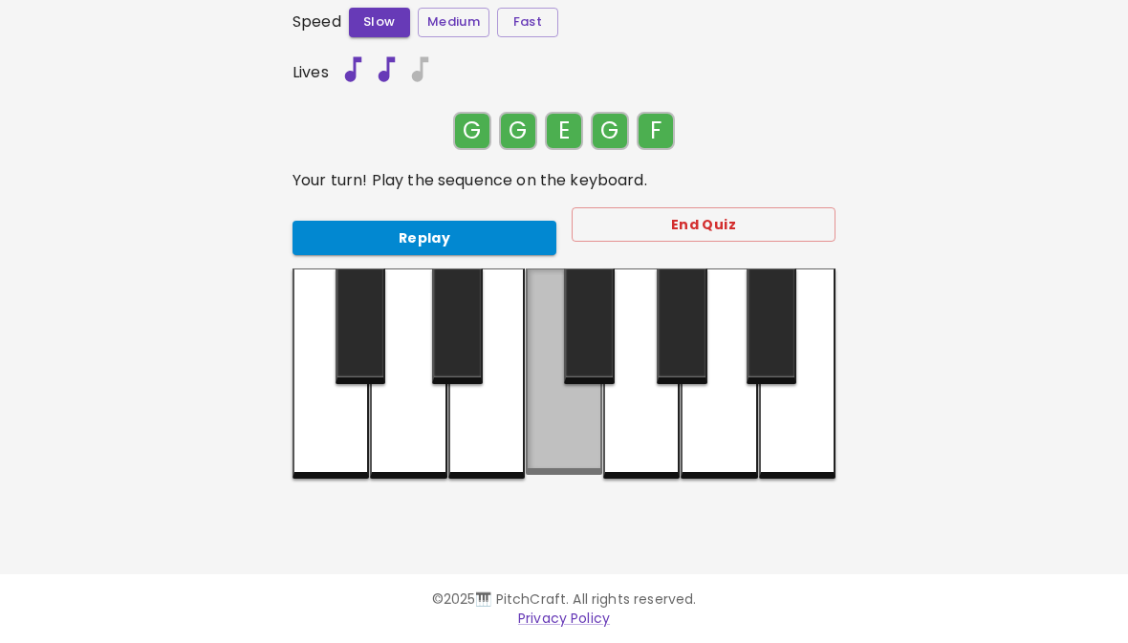
click at [585, 436] on div at bounding box center [564, 372] width 76 height 206
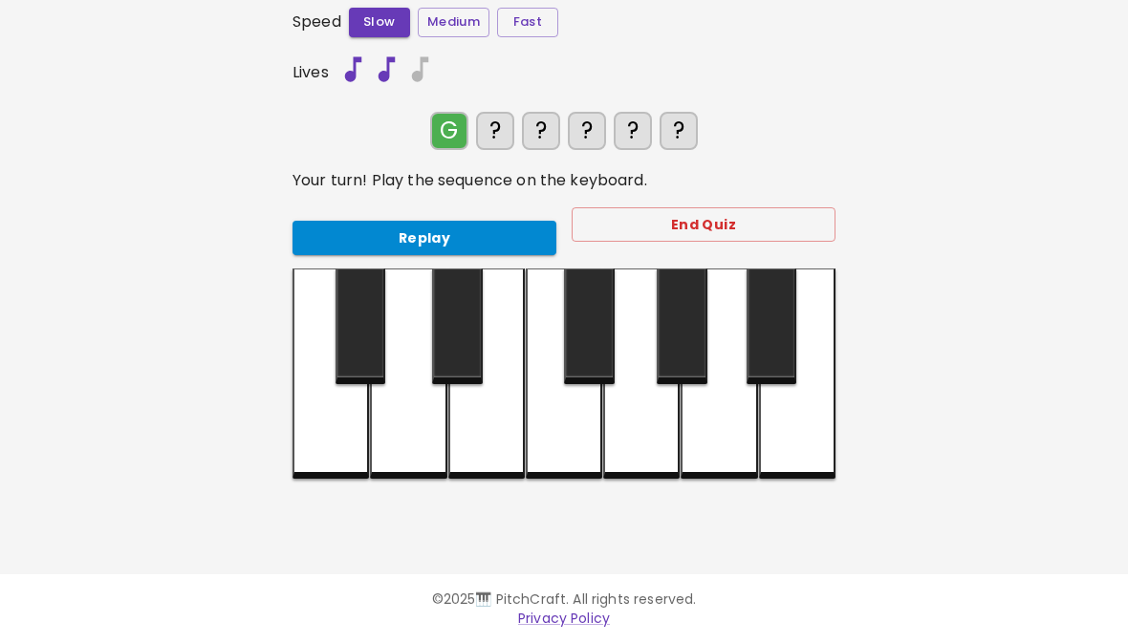
click at [645, 446] on div at bounding box center [641, 374] width 76 height 210
click at [639, 439] on div at bounding box center [641, 374] width 76 height 210
click at [458, 425] on div at bounding box center [486, 374] width 76 height 210
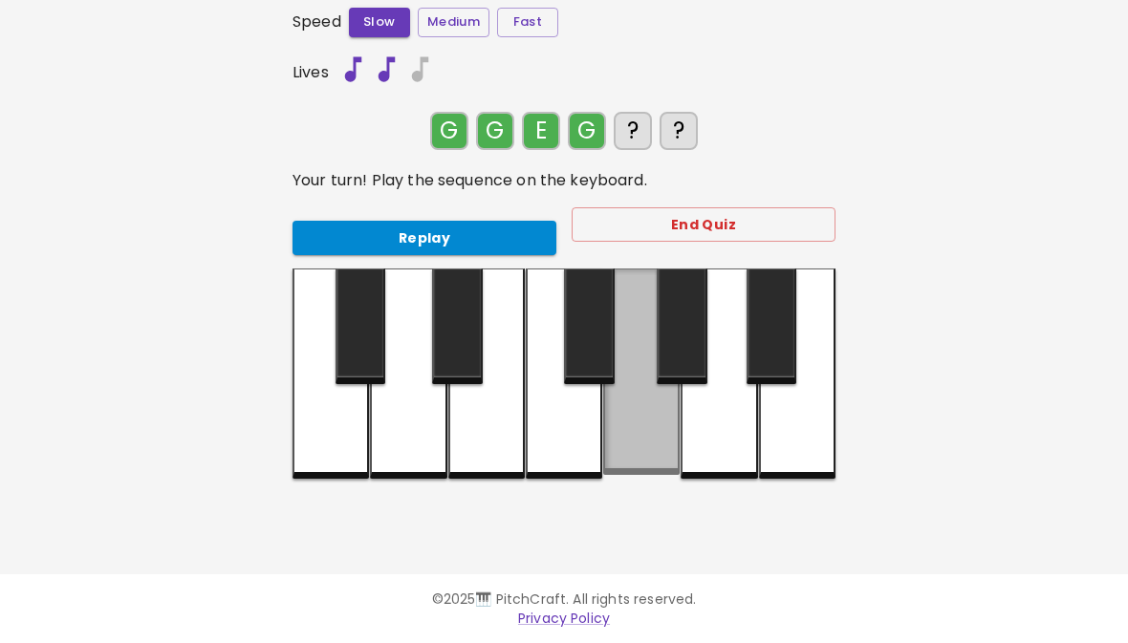
click at [651, 421] on div at bounding box center [641, 372] width 76 height 206
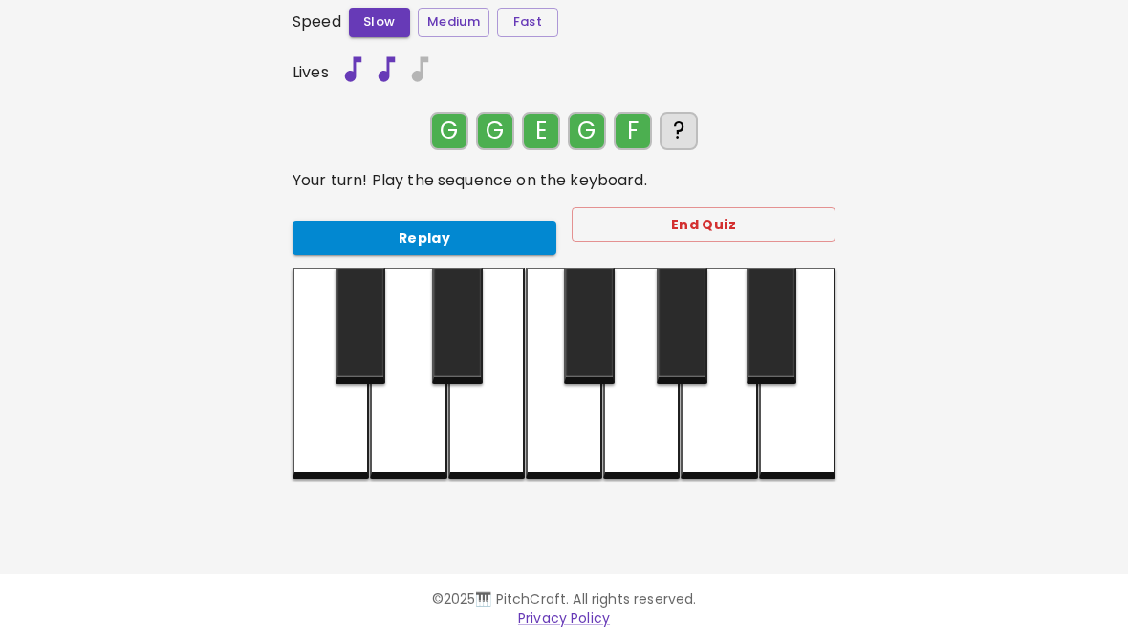
click at [556, 439] on div at bounding box center [564, 374] width 76 height 210
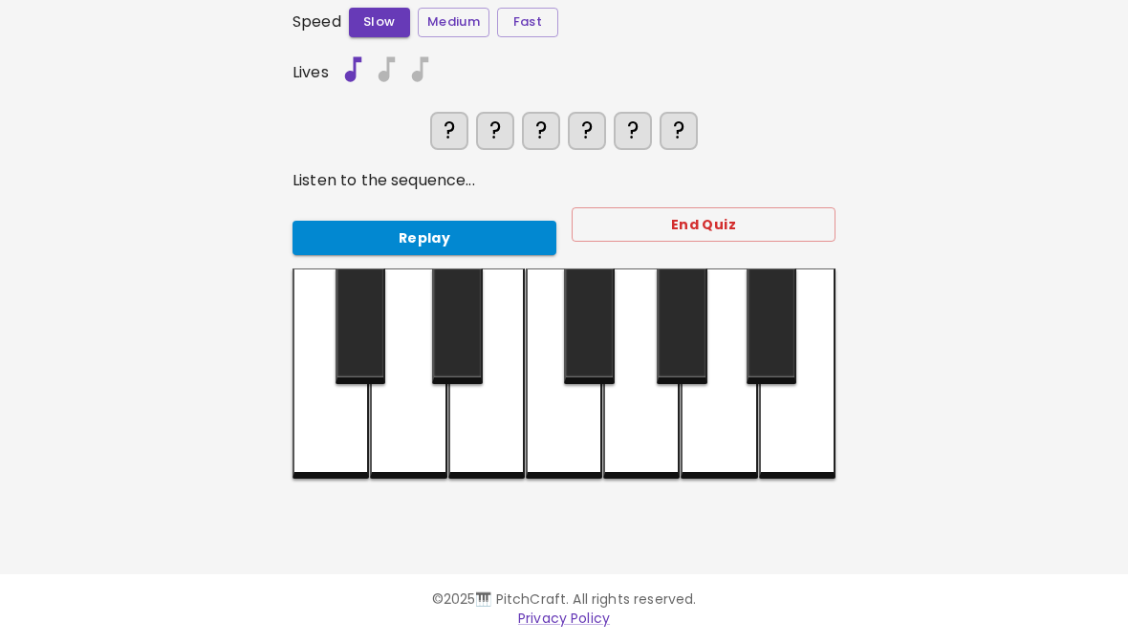
click at [487, 450] on div at bounding box center [486, 374] width 76 height 210
click at [642, 445] on div at bounding box center [641, 374] width 76 height 210
click at [642, 426] on div at bounding box center [641, 374] width 76 height 210
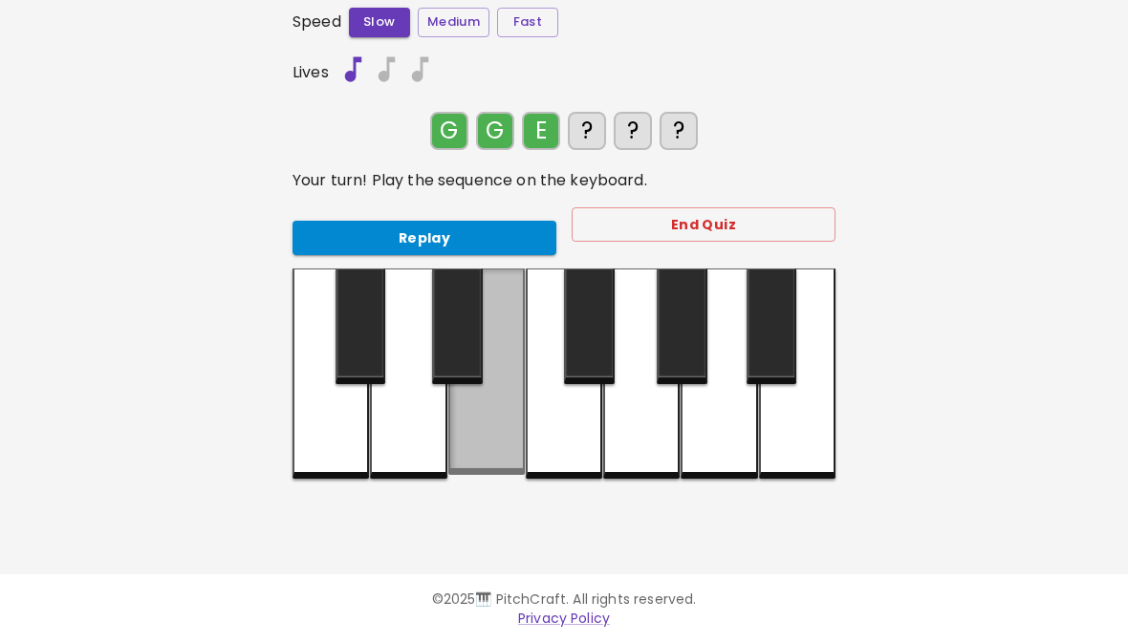
click at [484, 435] on div at bounding box center [486, 372] width 76 height 206
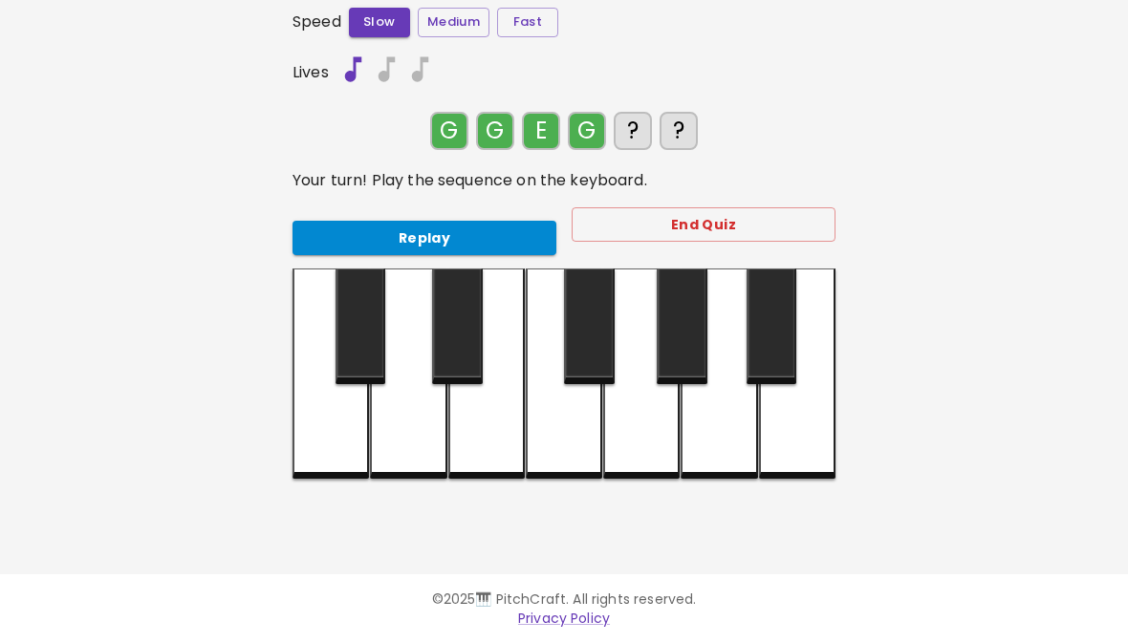
click at [656, 421] on div at bounding box center [641, 374] width 76 height 210
click at [464, 221] on button "Replay" at bounding box center [424, 238] width 264 height 35
click at [487, 238] on button "Replay" at bounding box center [424, 238] width 264 height 35
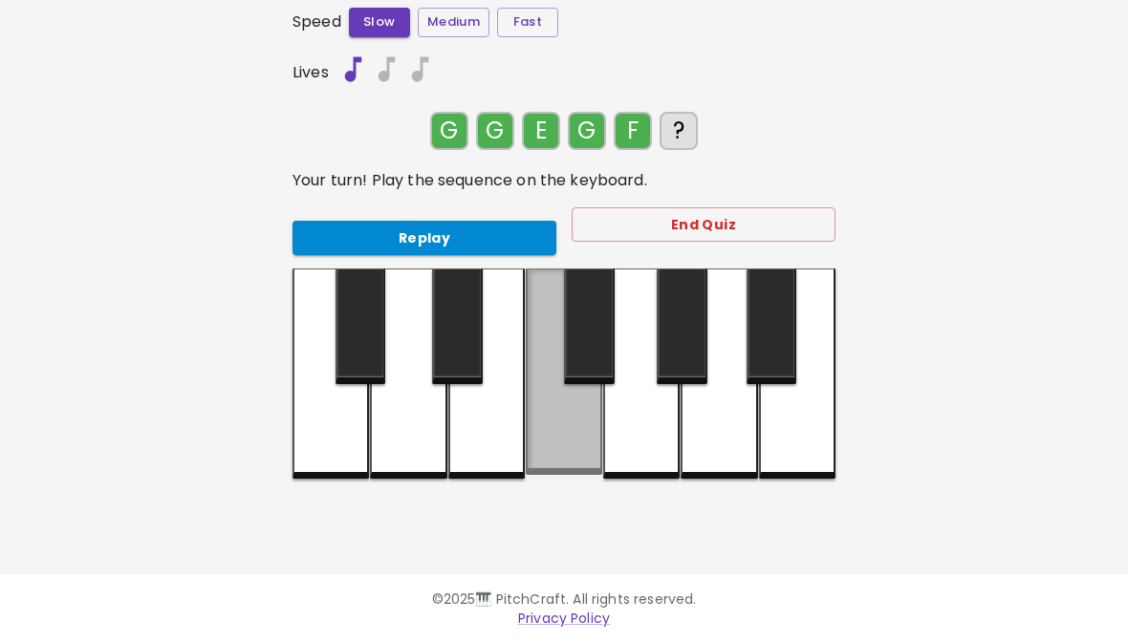
click at [563, 446] on div at bounding box center [564, 372] width 76 height 206
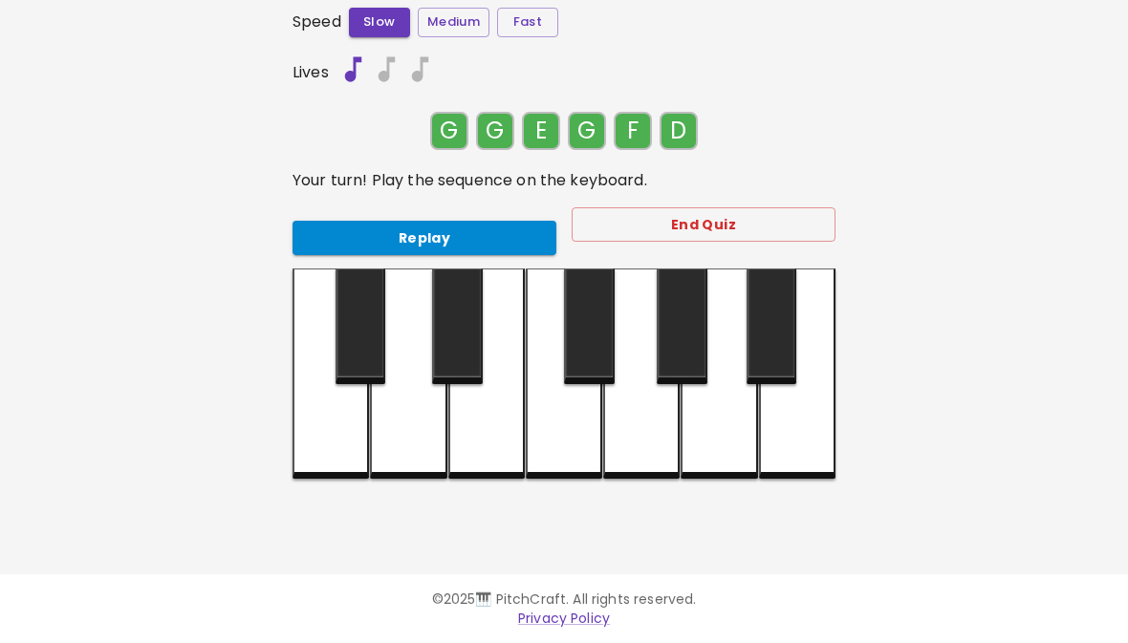
click at [422, 432] on div at bounding box center [408, 374] width 76 height 210
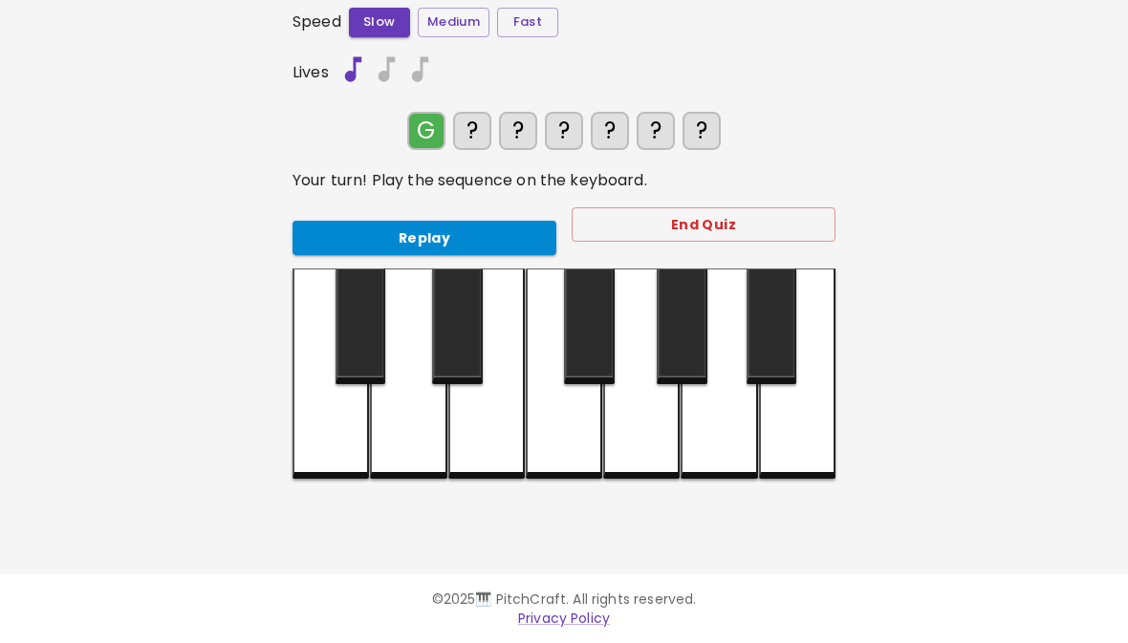
click at [642, 440] on div at bounding box center [641, 374] width 76 height 210
click at [643, 435] on div at bounding box center [641, 374] width 76 height 210
click at [483, 437] on div at bounding box center [486, 374] width 76 height 210
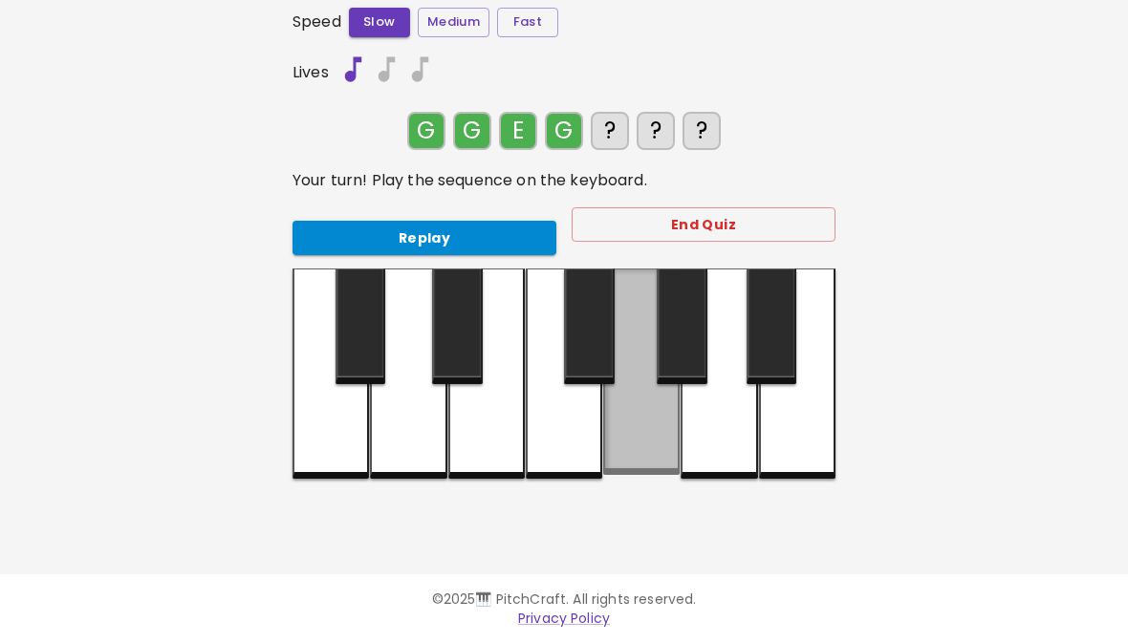
click at [644, 437] on div at bounding box center [641, 372] width 76 height 206
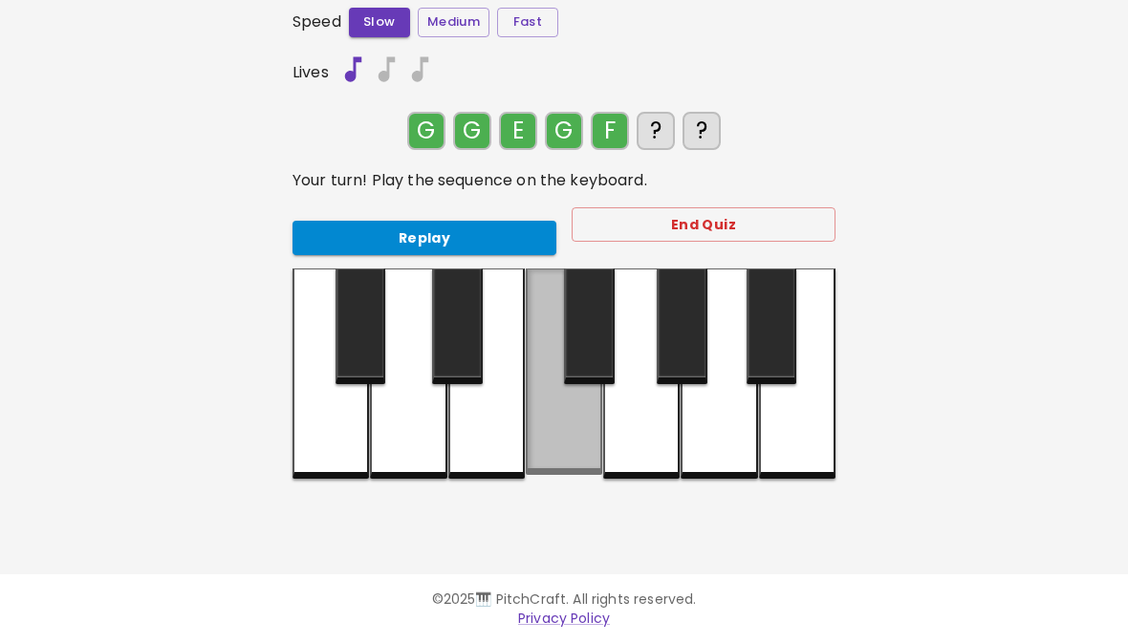
click at [579, 430] on div at bounding box center [564, 372] width 76 height 206
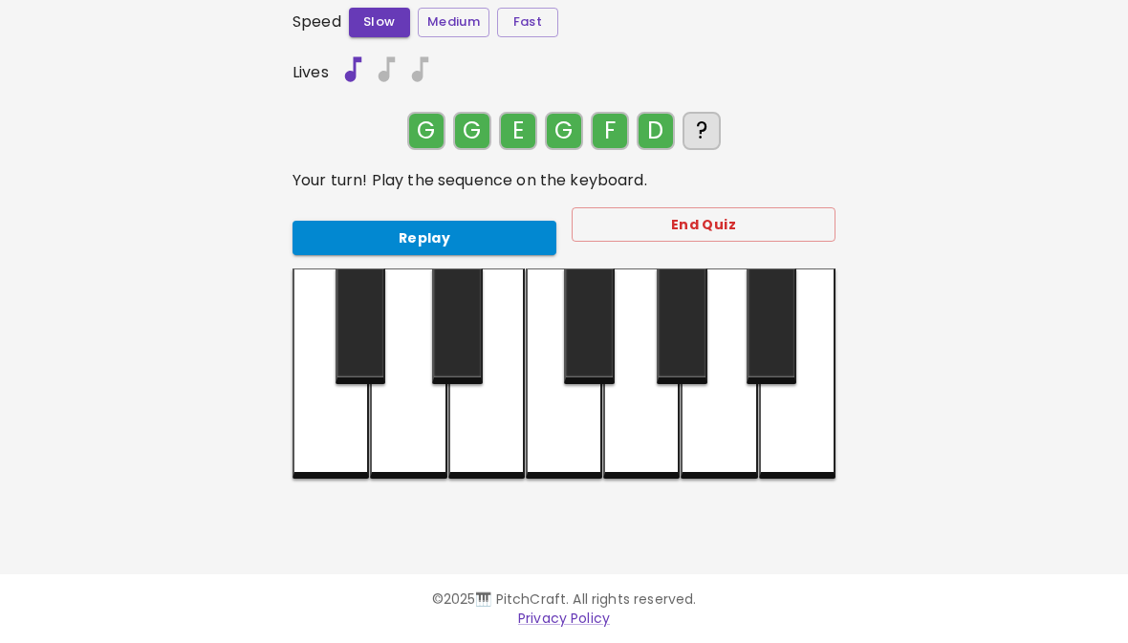
click at [402, 432] on div at bounding box center [408, 374] width 76 height 210
click at [300, 224] on button "Replay" at bounding box center [424, 238] width 264 height 35
click at [341, 242] on button "Replay" at bounding box center [424, 238] width 264 height 35
click at [824, 458] on div at bounding box center [797, 374] width 76 height 210
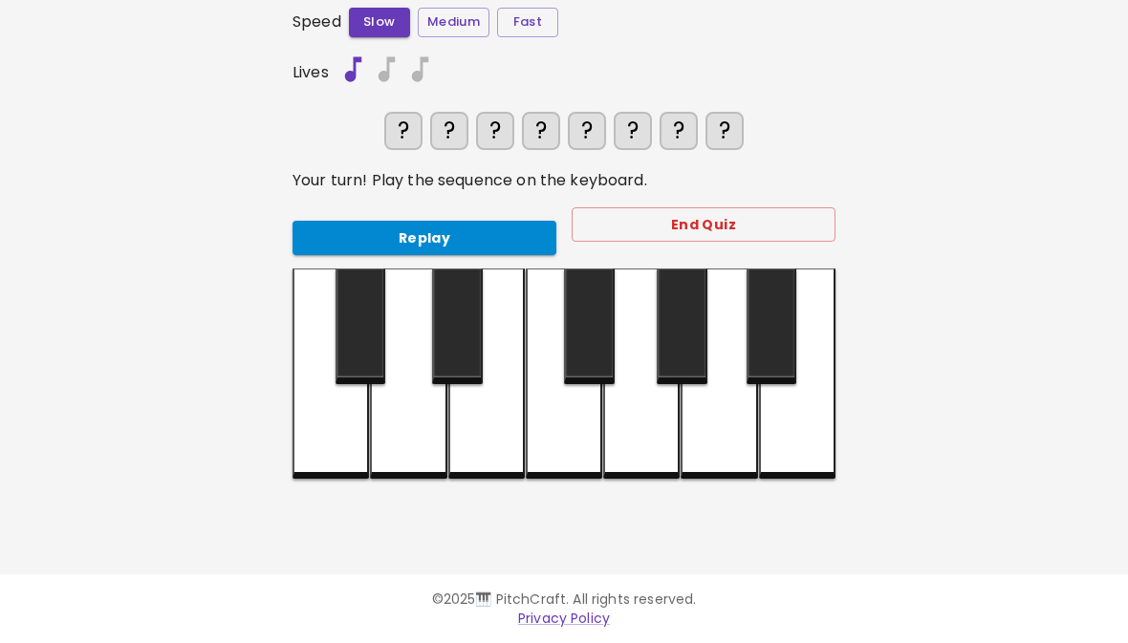
click at [645, 436] on div at bounding box center [641, 374] width 76 height 210
click at [644, 436] on div at bounding box center [641, 374] width 76 height 210
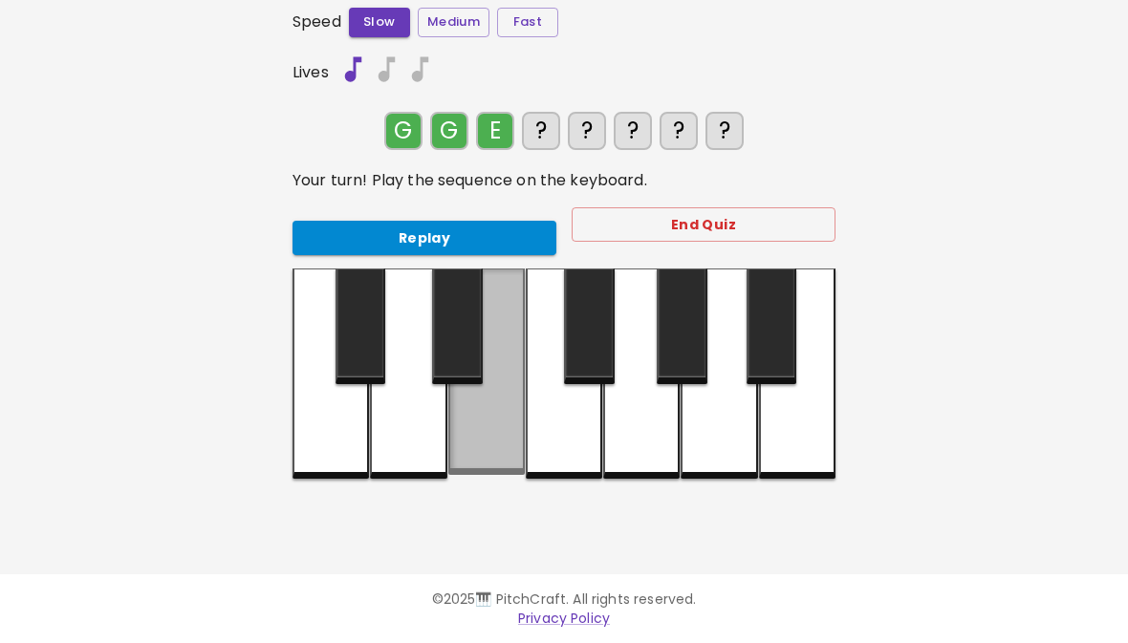
click at [470, 428] on div at bounding box center [486, 372] width 76 height 206
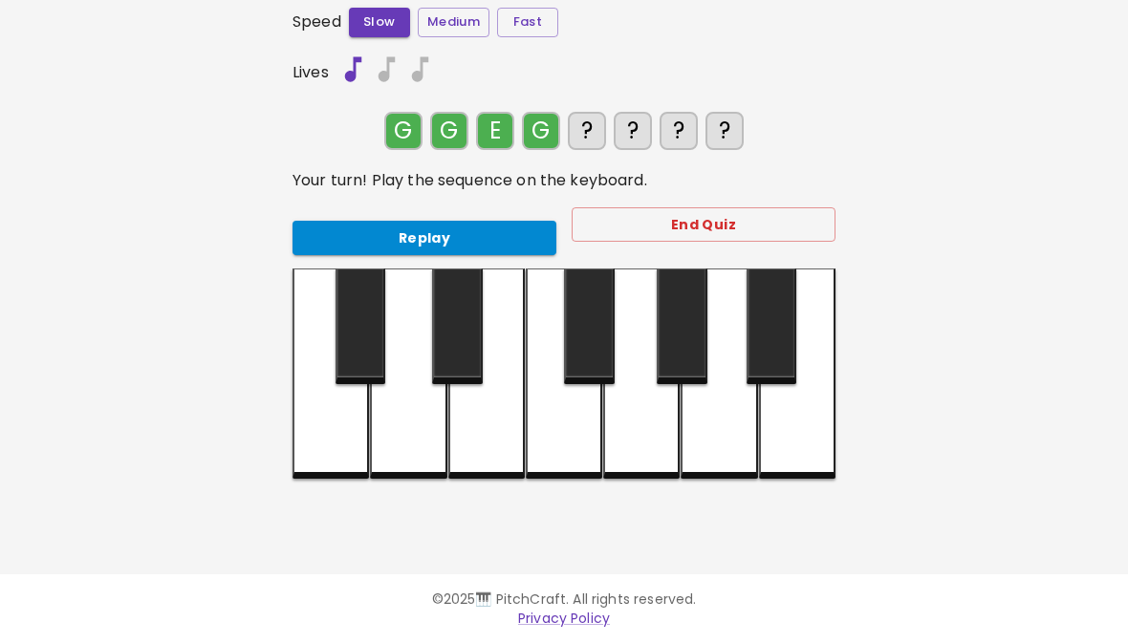
click at [658, 427] on div at bounding box center [641, 374] width 76 height 210
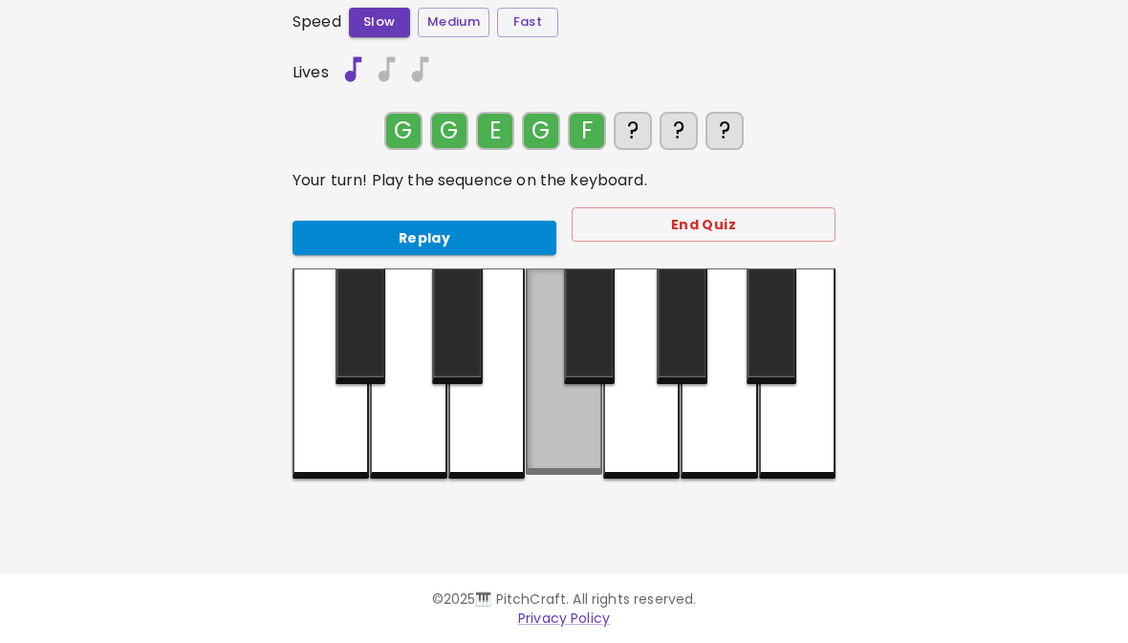
click at [556, 431] on div at bounding box center [564, 372] width 76 height 206
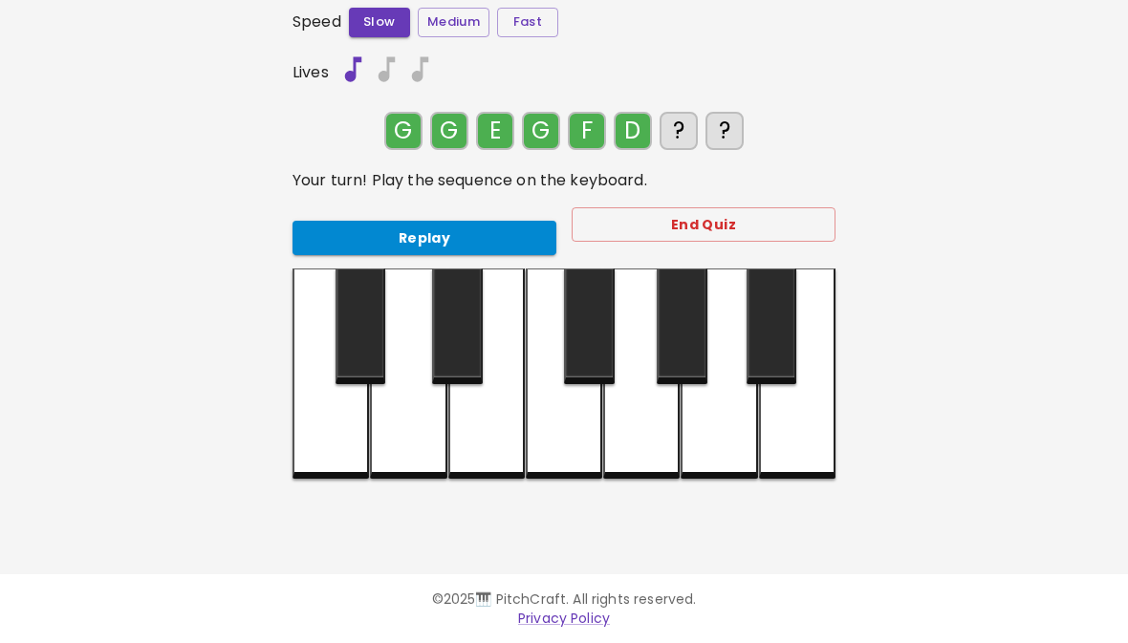
click at [419, 427] on div at bounding box center [408, 374] width 76 height 210
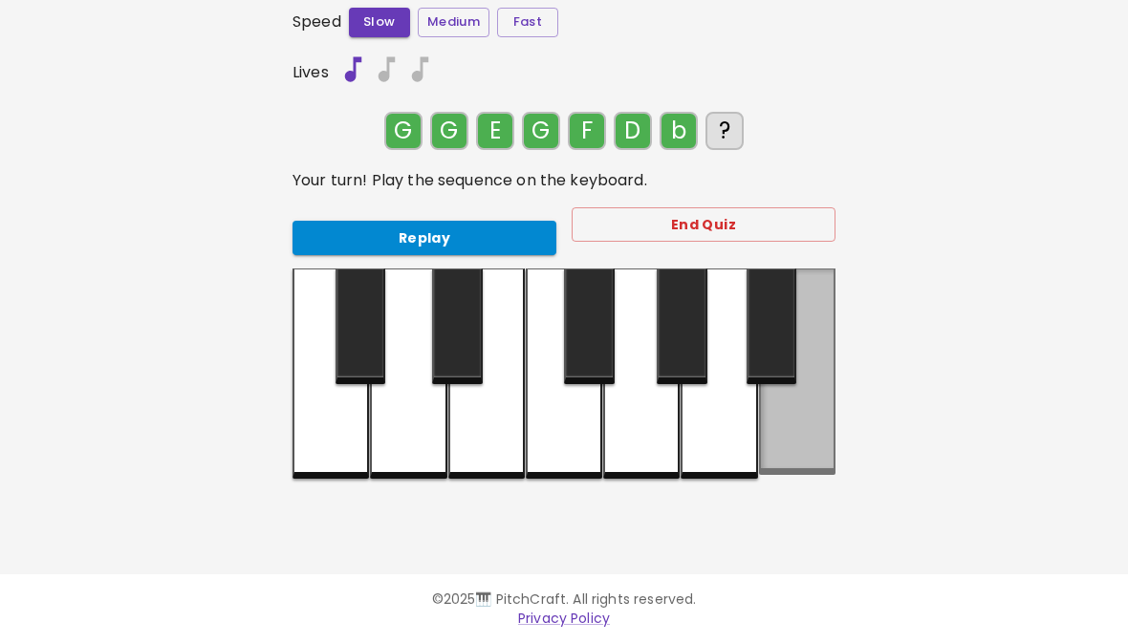
click at [803, 412] on div at bounding box center [797, 372] width 76 height 206
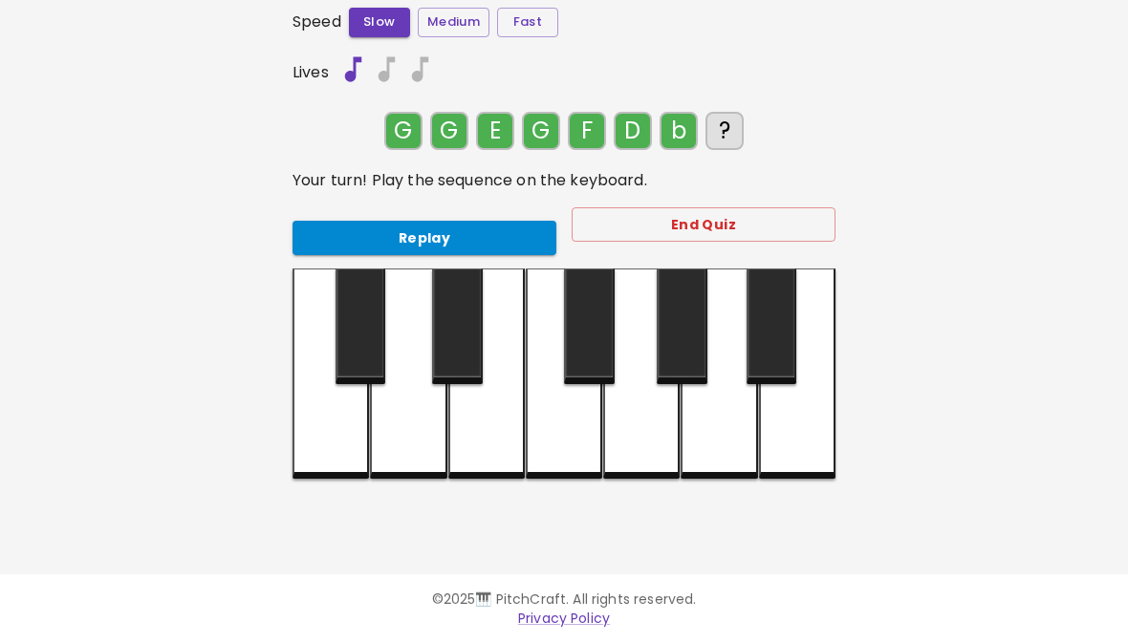
click at [803, 412] on div at bounding box center [797, 374] width 76 height 210
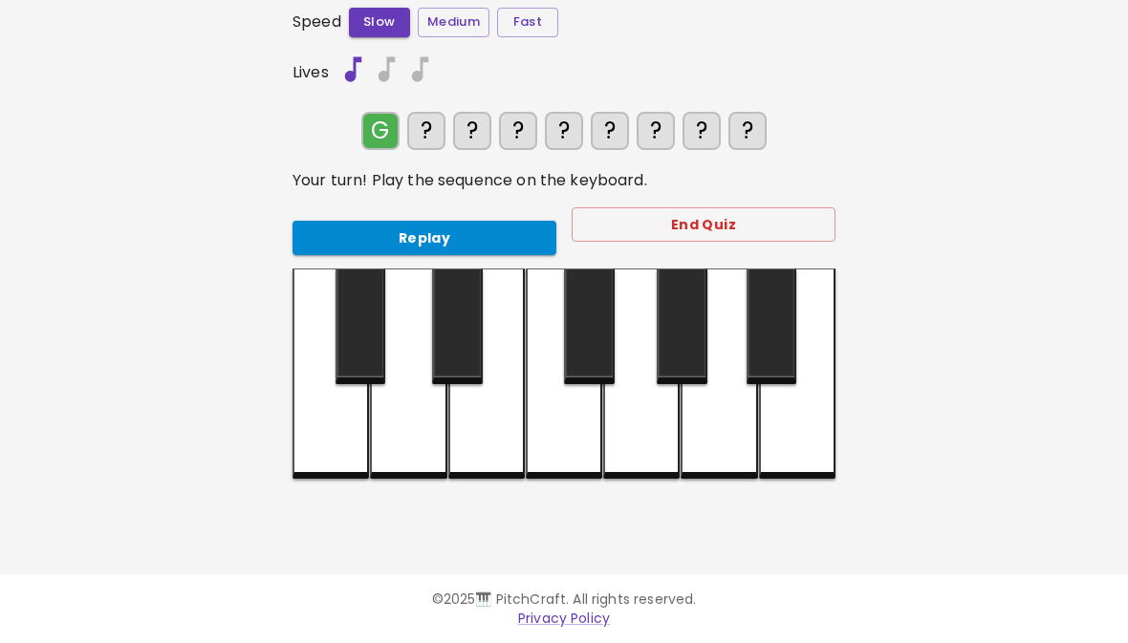
click at [631, 434] on div at bounding box center [641, 374] width 76 height 210
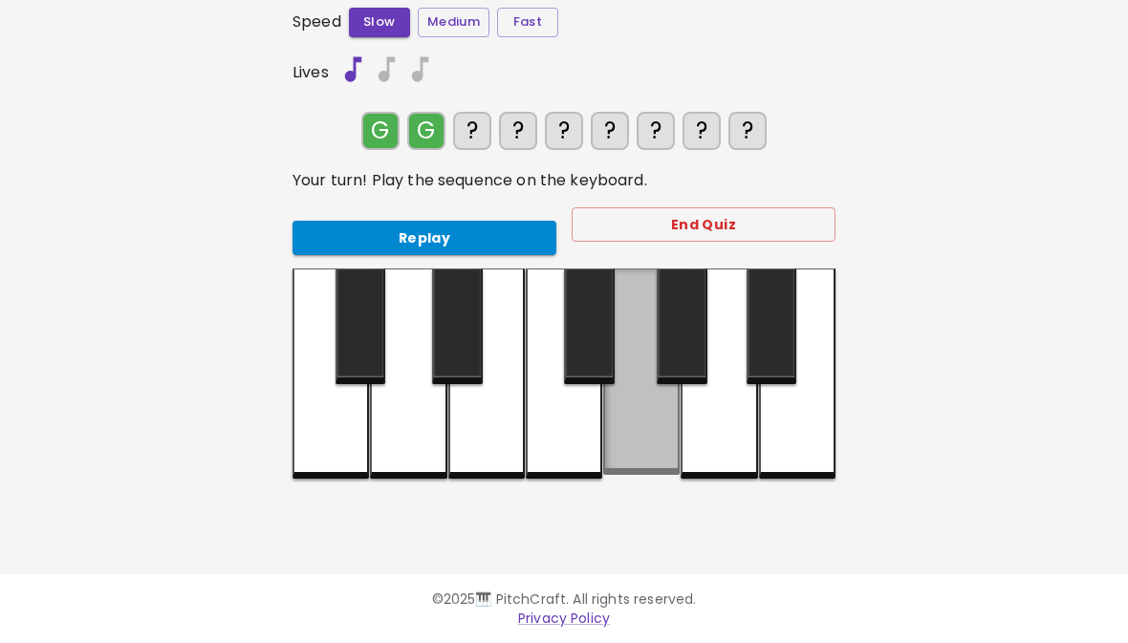
click at [647, 433] on div at bounding box center [641, 372] width 76 height 206
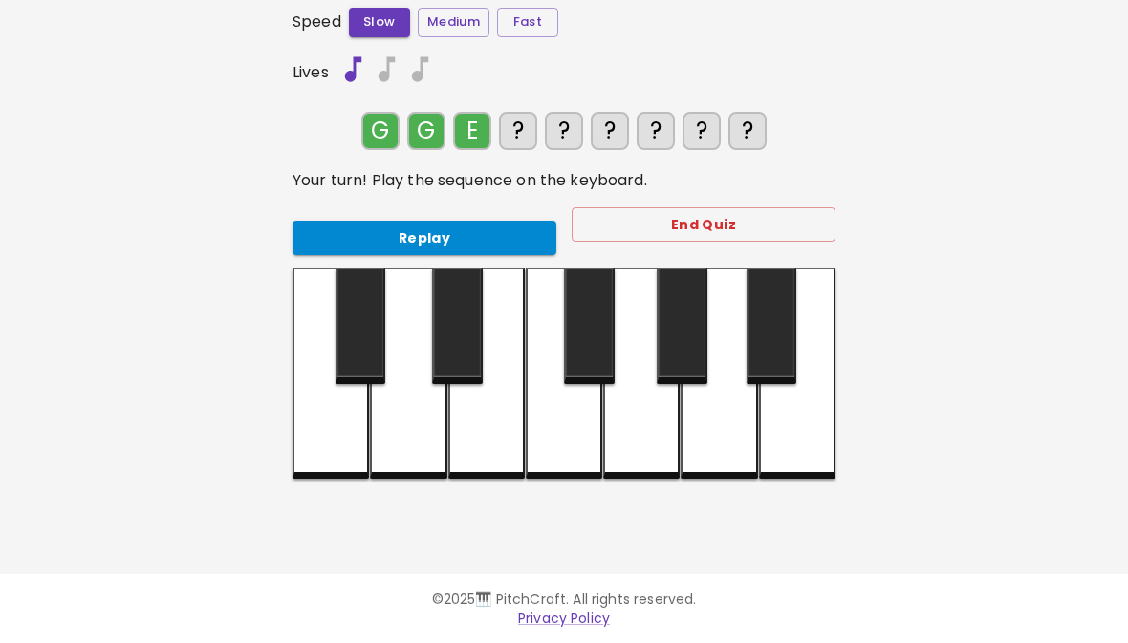
click at [466, 439] on div at bounding box center [486, 374] width 76 height 210
click at [641, 427] on div at bounding box center [641, 374] width 76 height 210
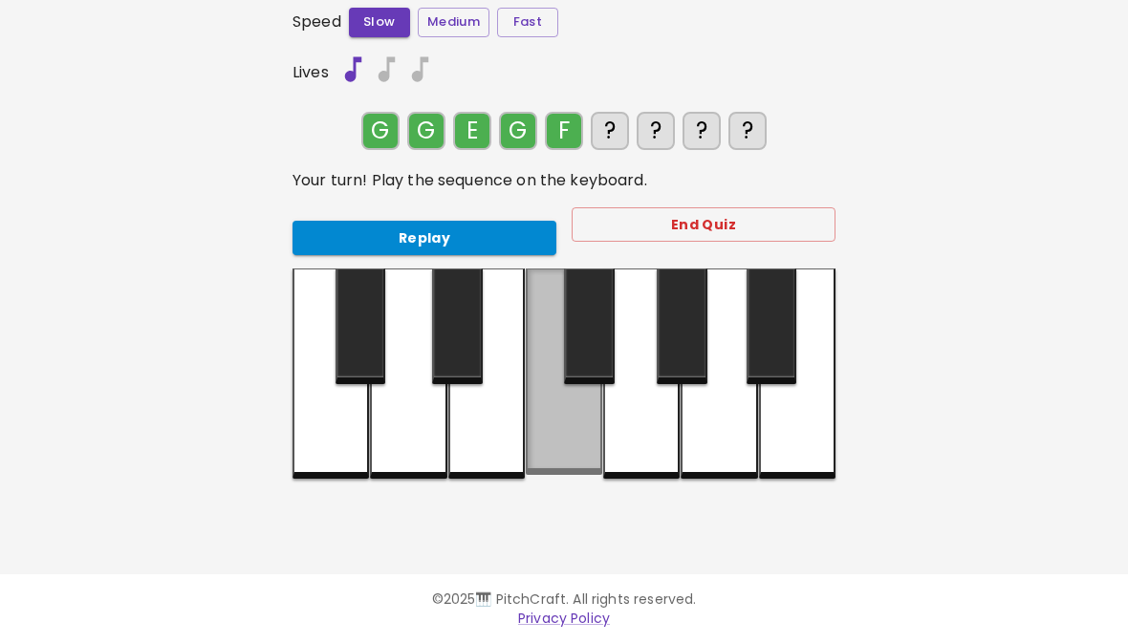
click at [568, 433] on div at bounding box center [564, 372] width 76 height 206
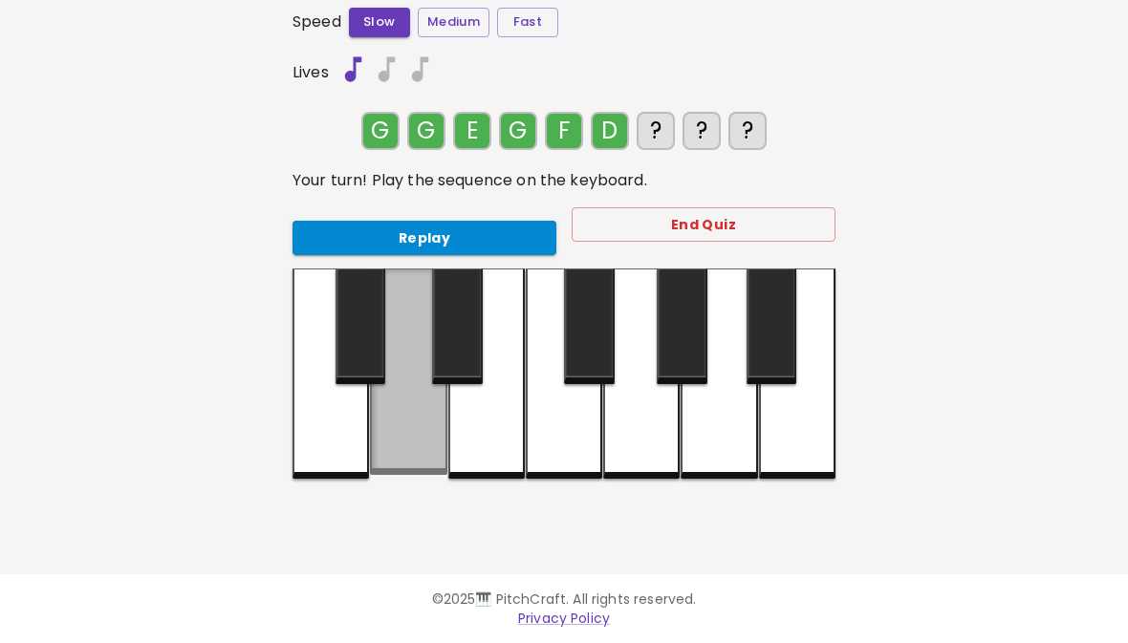
click at [421, 450] on div at bounding box center [408, 372] width 76 height 206
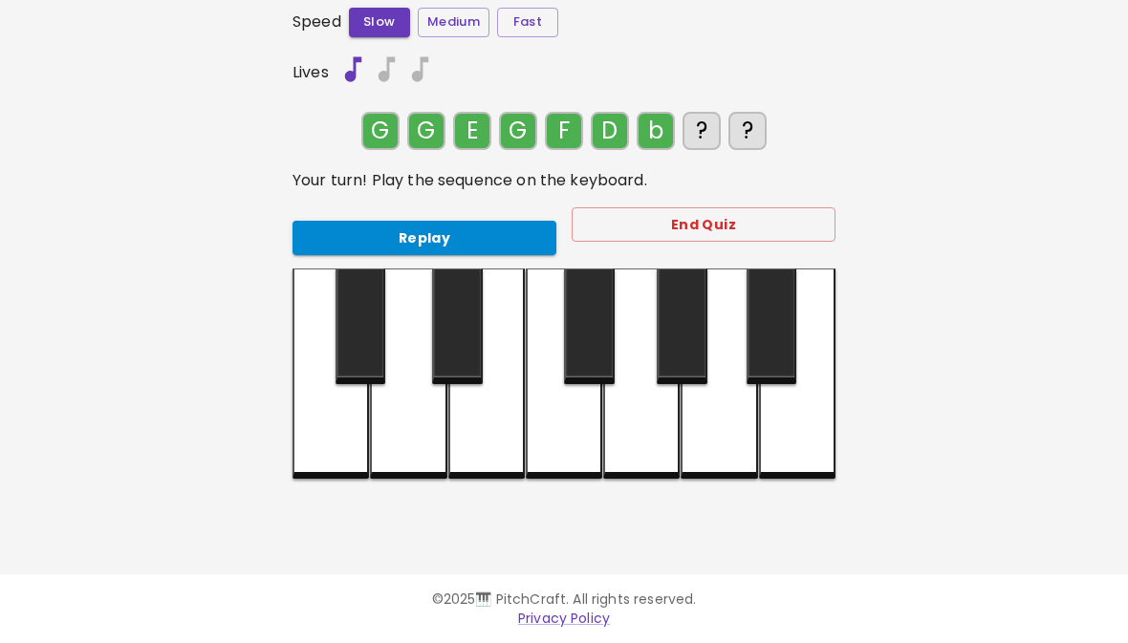
click at [789, 418] on div at bounding box center [797, 374] width 76 height 210
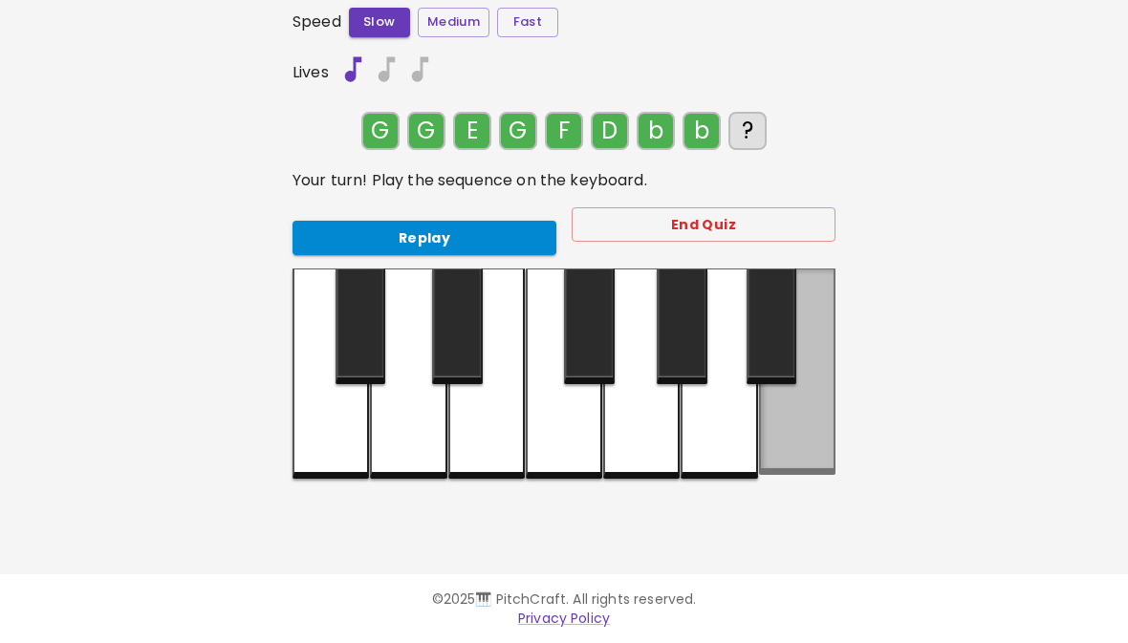
click at [801, 427] on div at bounding box center [797, 372] width 76 height 206
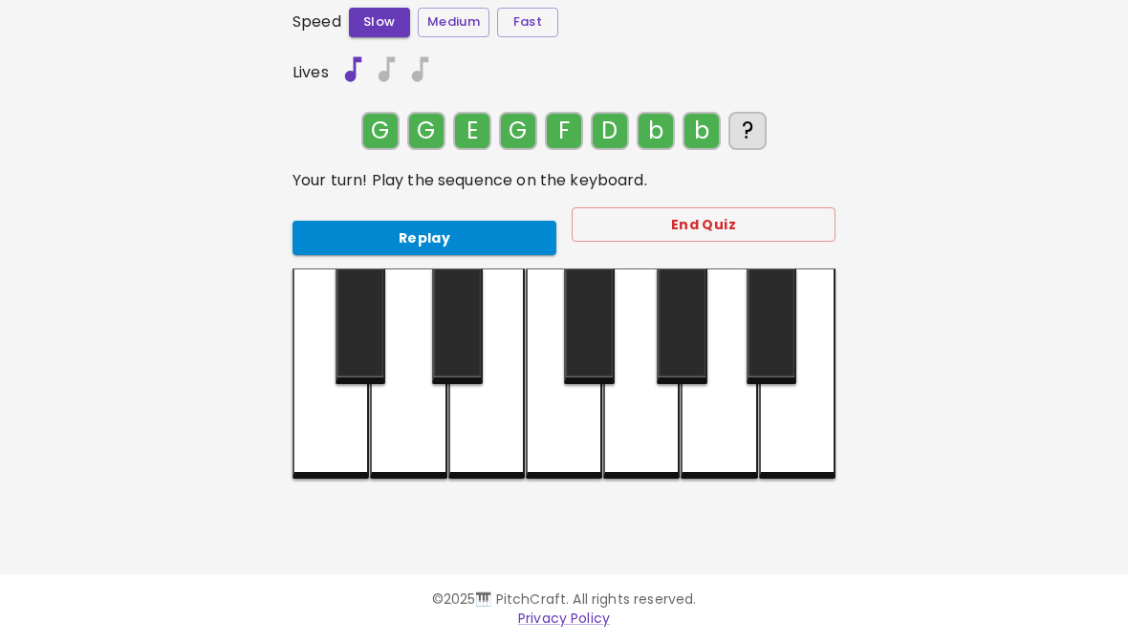
click at [438, 234] on button "Replay" at bounding box center [424, 238] width 264 height 35
click at [500, 458] on div at bounding box center [486, 374] width 76 height 210
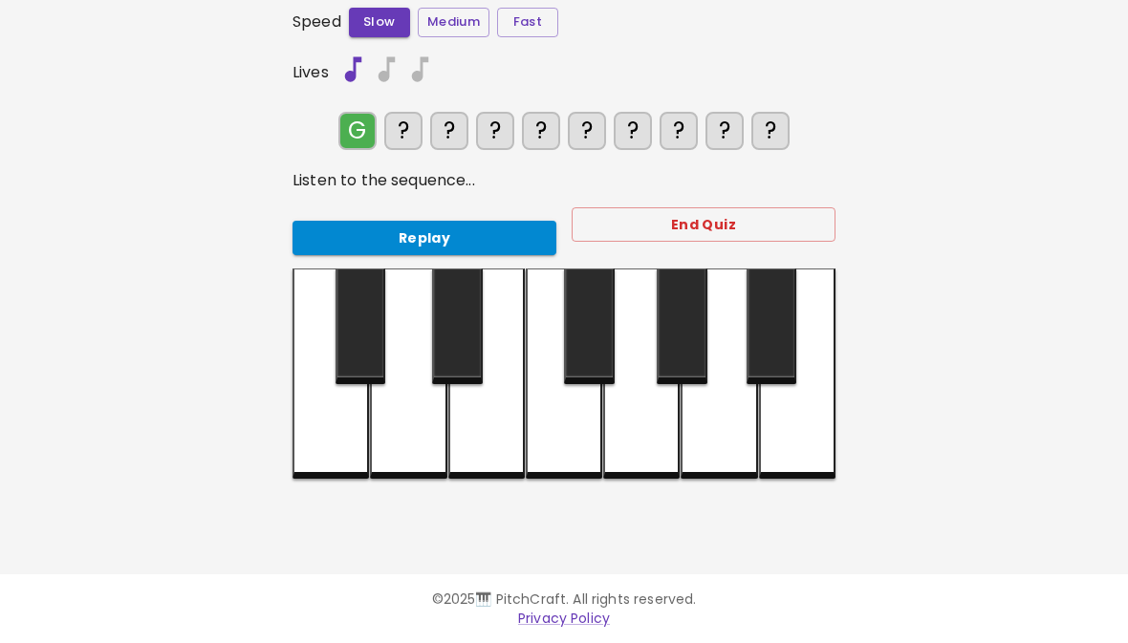
click at [643, 428] on div at bounding box center [641, 374] width 76 height 210
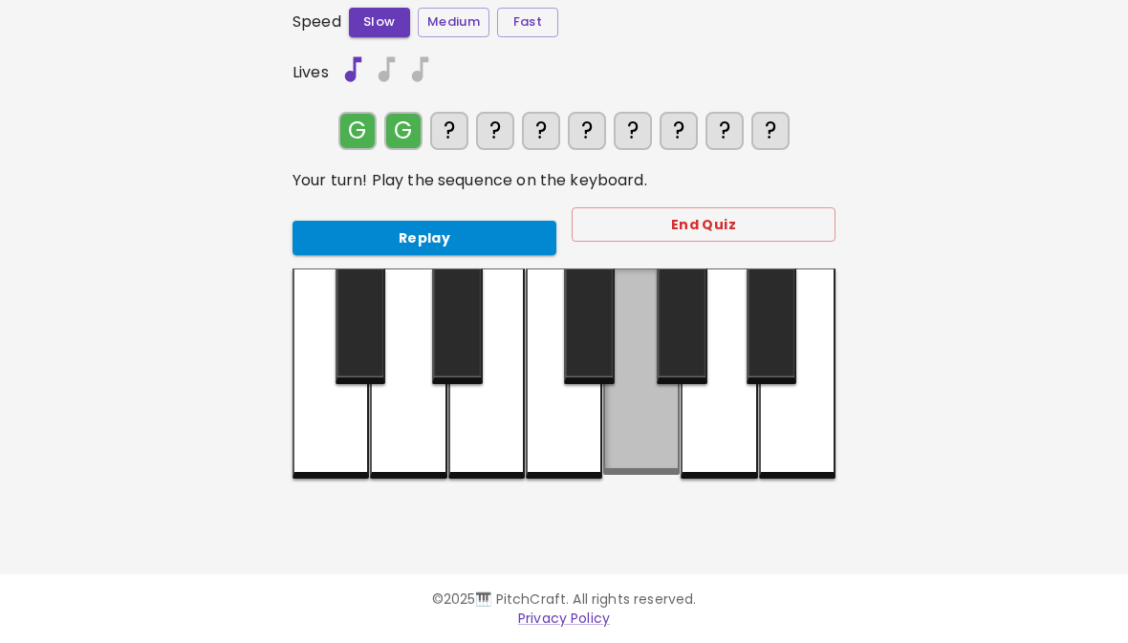
click at [651, 427] on div at bounding box center [641, 372] width 76 height 206
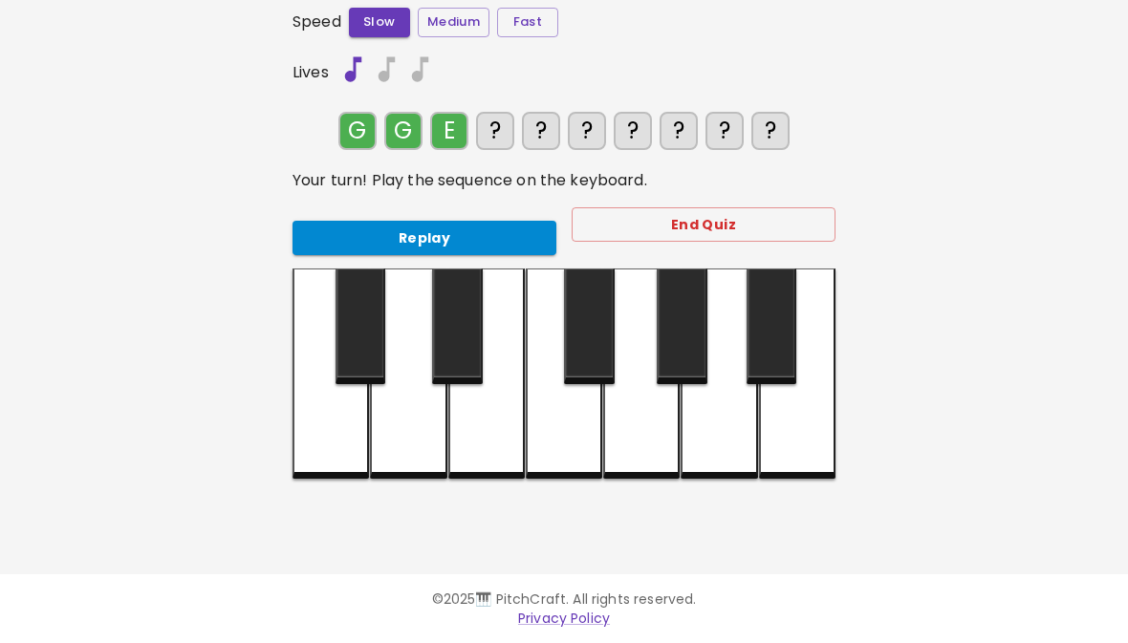
click at [469, 440] on div at bounding box center [486, 374] width 76 height 210
click at [644, 418] on div at bounding box center [641, 374] width 76 height 210
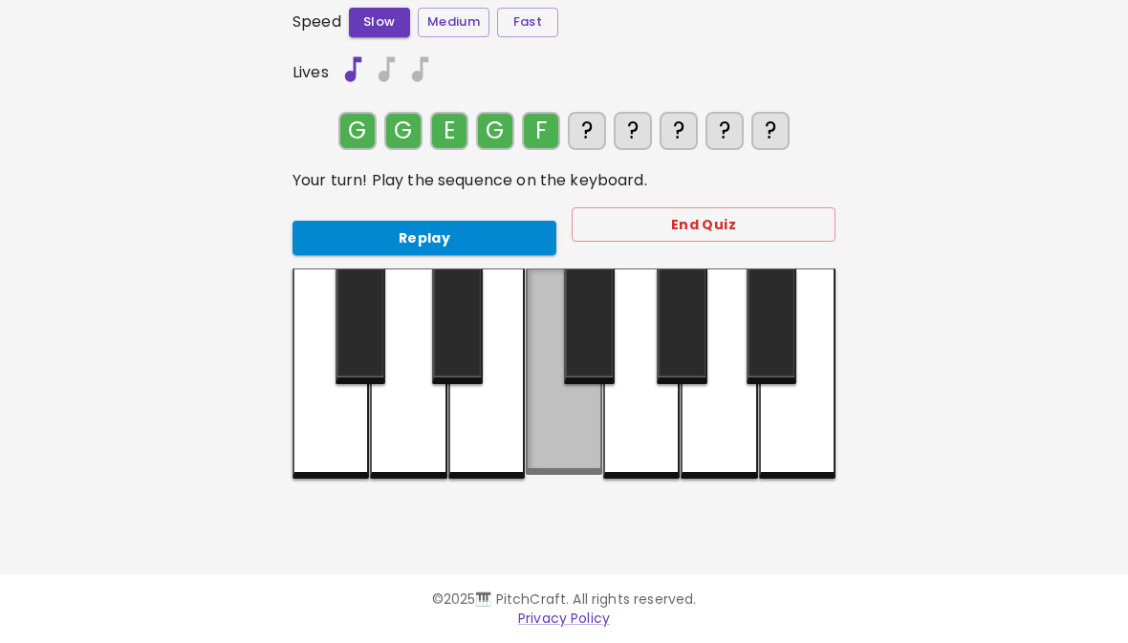
click at [563, 421] on div at bounding box center [564, 372] width 76 height 206
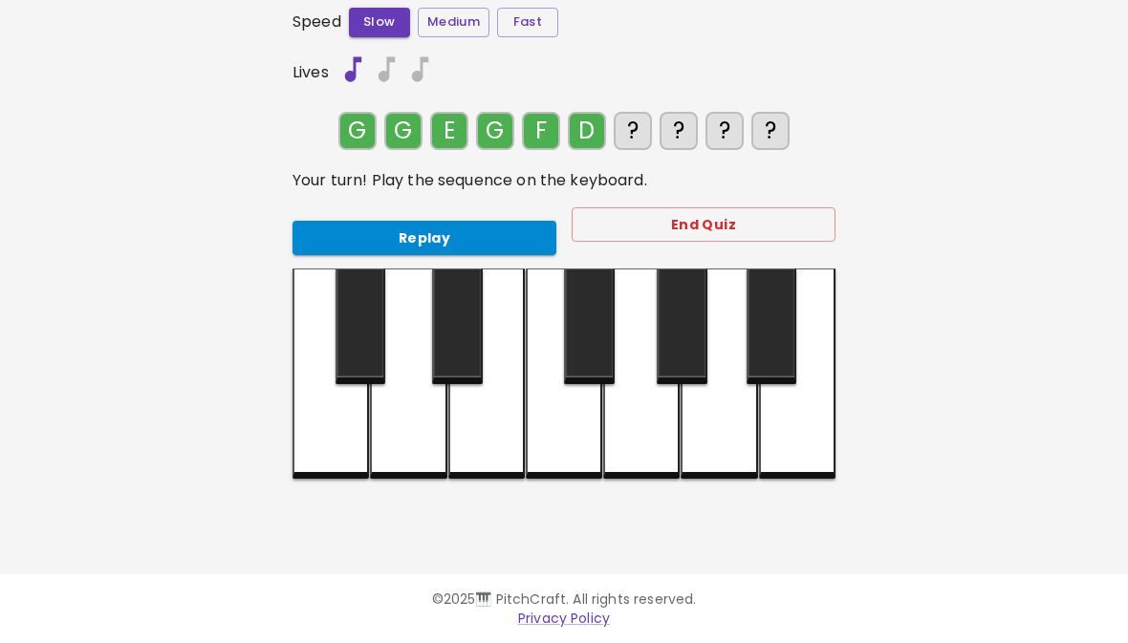
click at [426, 433] on div at bounding box center [408, 374] width 76 height 210
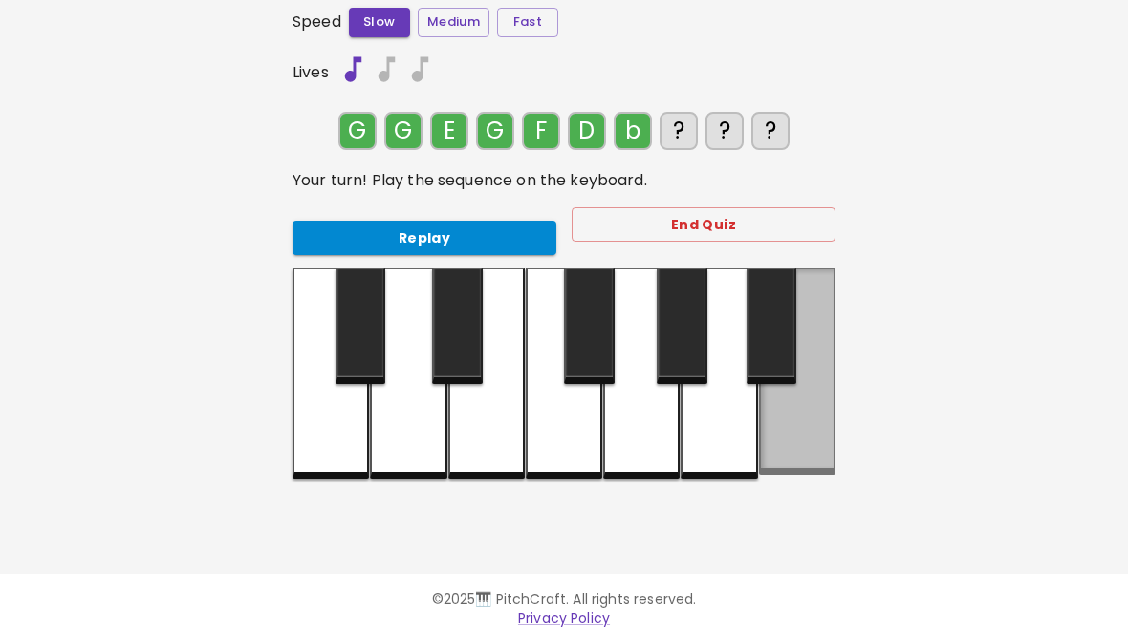
click at [804, 422] on div at bounding box center [797, 372] width 76 height 206
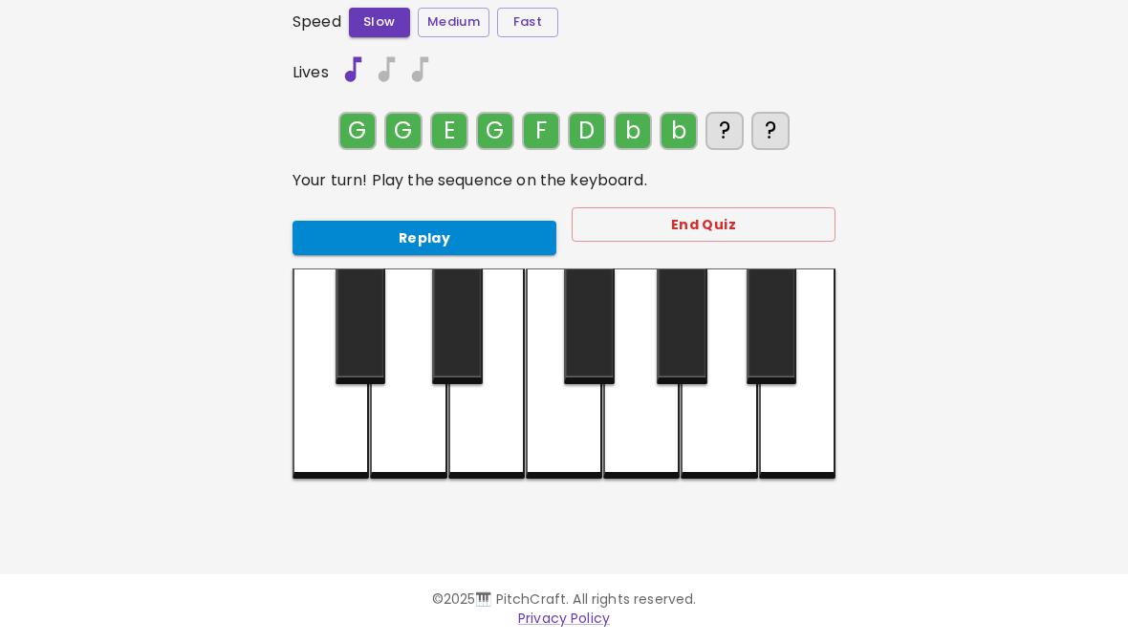
click at [801, 421] on div at bounding box center [797, 374] width 76 height 210
click at [452, 236] on button "Replay" at bounding box center [424, 238] width 264 height 35
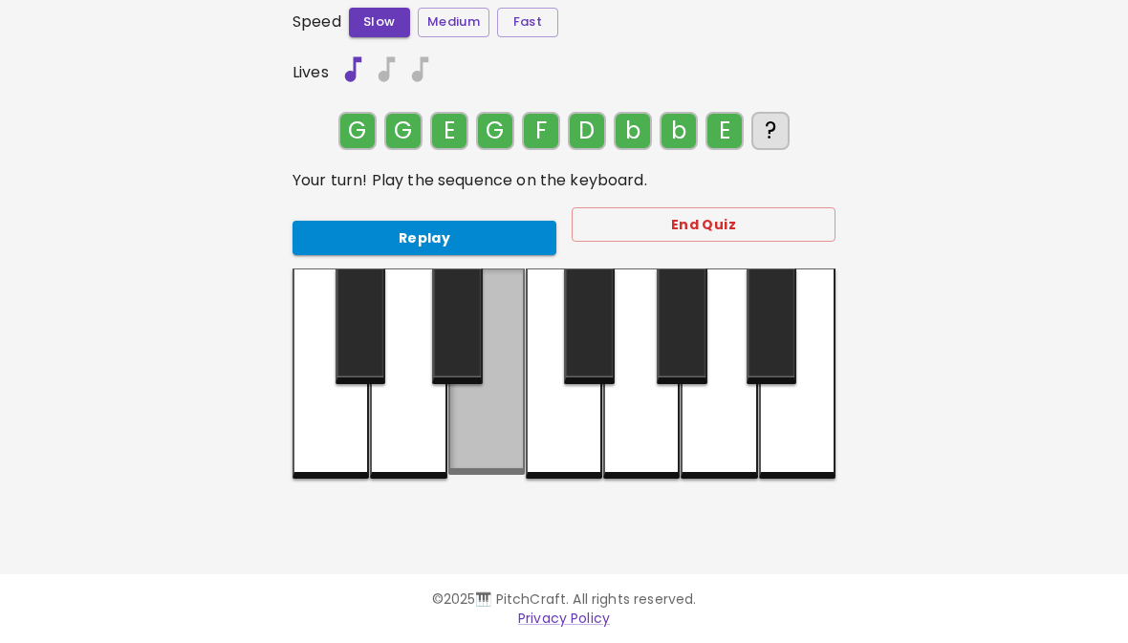
click at [486, 434] on div at bounding box center [486, 372] width 76 height 206
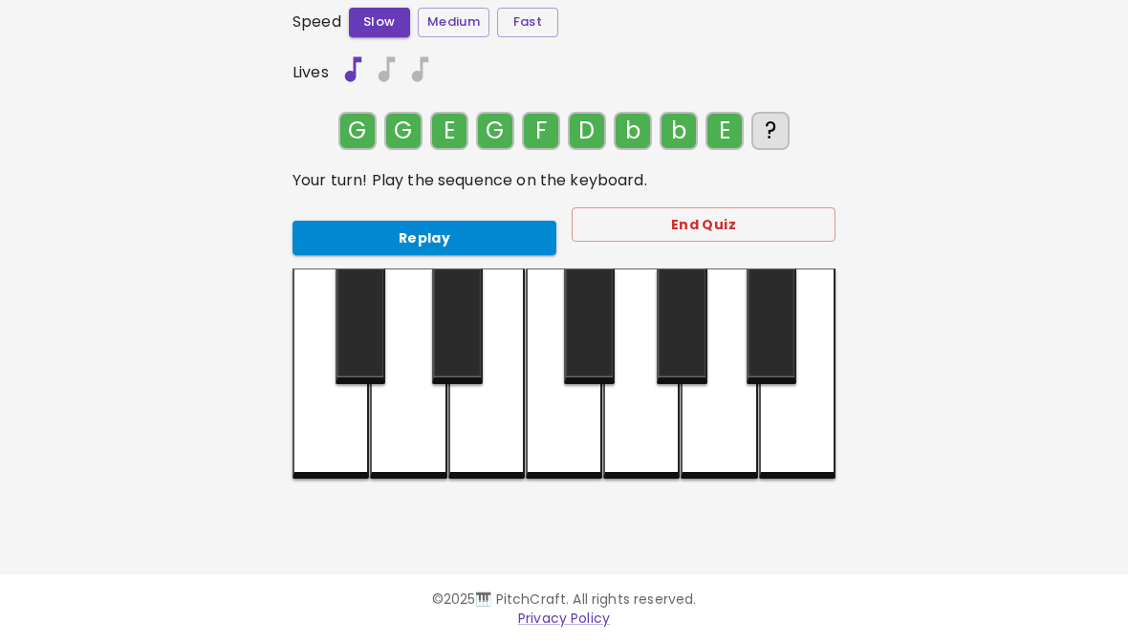
click at [447, 227] on button "Replay" at bounding box center [424, 238] width 264 height 35
click at [441, 221] on button "Replay" at bounding box center [424, 238] width 264 height 35
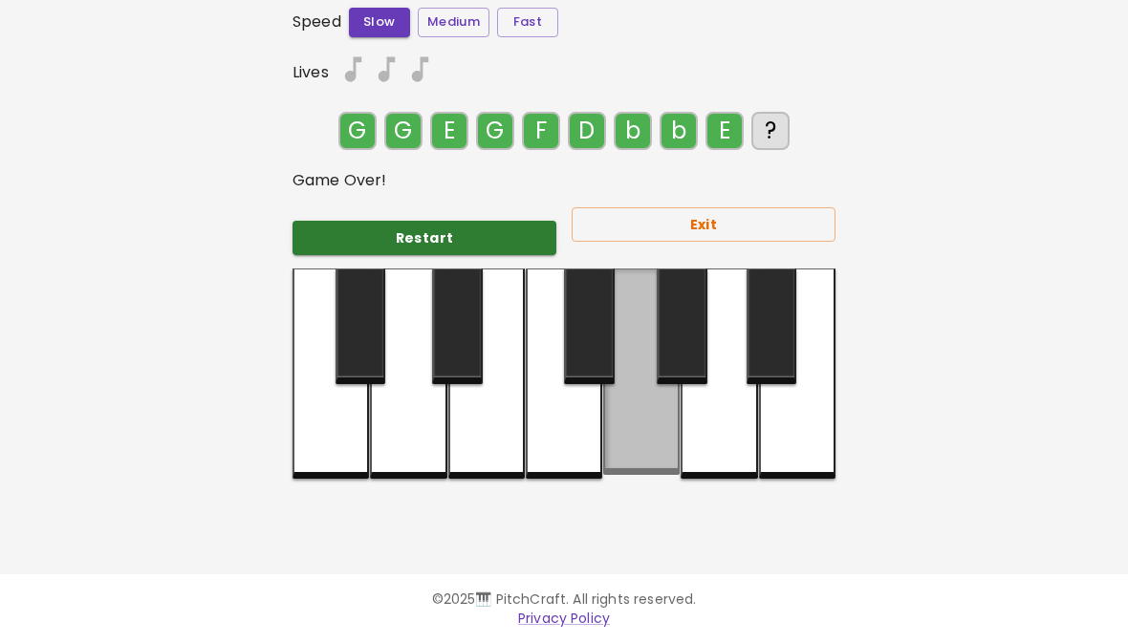
click at [646, 446] on div at bounding box center [641, 372] width 76 height 206
